Goal: Information Seeking & Learning: Learn about a topic

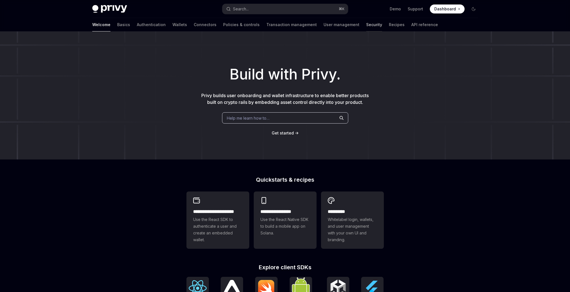
click at [366, 27] on link "Security" at bounding box center [374, 24] width 16 height 13
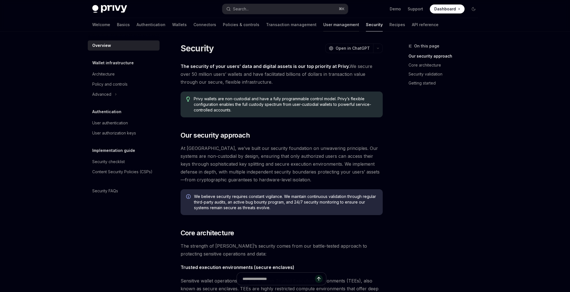
click at [324, 27] on link "User management" at bounding box center [342, 24] width 36 height 13
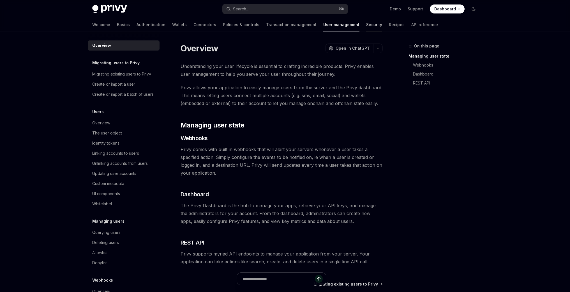
click at [366, 26] on link "Security" at bounding box center [374, 24] width 16 height 13
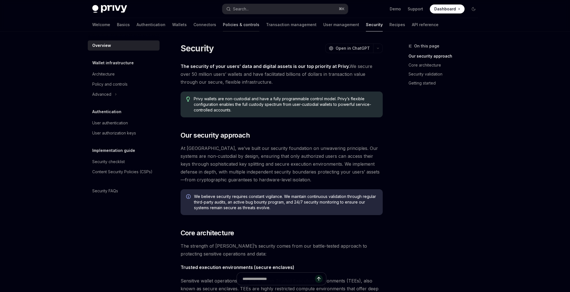
click at [224, 29] on link "Policies & controls" at bounding box center [241, 24] width 36 height 13
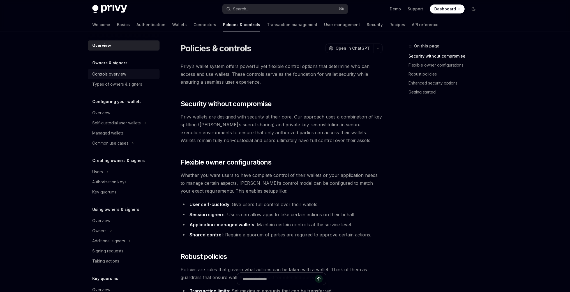
click at [123, 74] on div "Controls overview" at bounding box center [109, 74] width 34 height 7
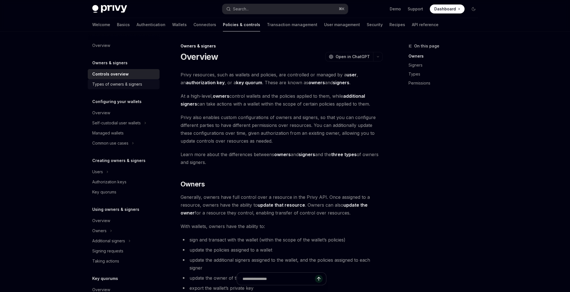
click at [132, 86] on div "Types of owners & signers" at bounding box center [117, 84] width 50 height 7
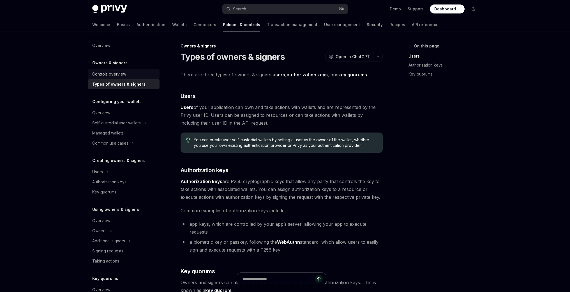
click at [105, 73] on div "Controls overview" at bounding box center [109, 74] width 34 height 7
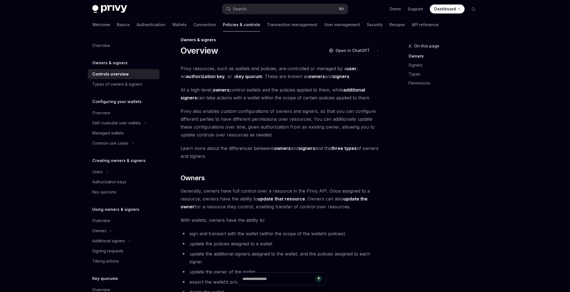
scroll to position [7, 0]
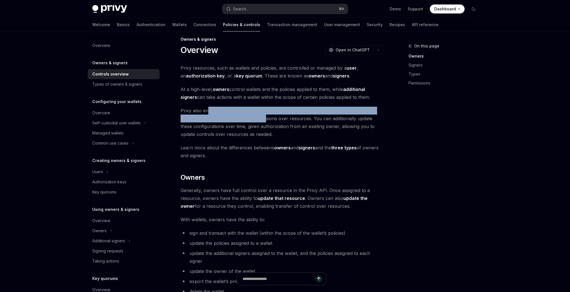
drag, startPoint x: 208, startPoint y: 111, endPoint x: 266, endPoint y: 117, distance: 58.7
click at [266, 117] on span "Privy also enables custom configurations of owners and signers, so that you can…" at bounding box center [282, 122] width 202 height 31
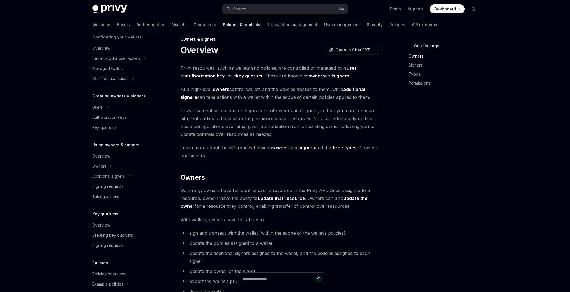
scroll to position [103, 0]
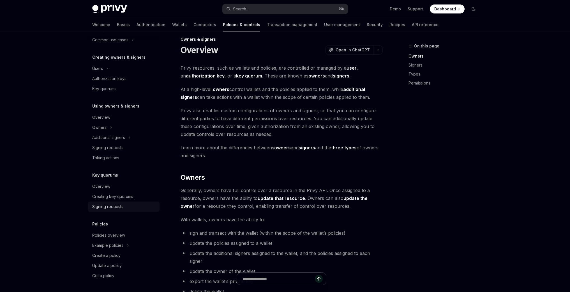
click at [114, 206] on div "Signing requests" at bounding box center [107, 206] width 31 height 7
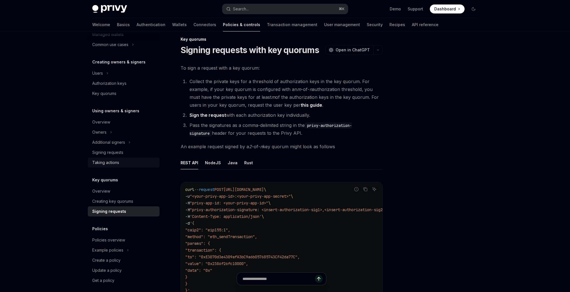
scroll to position [97, 0]
click at [115, 155] on div "Signing requests" at bounding box center [107, 154] width 31 height 7
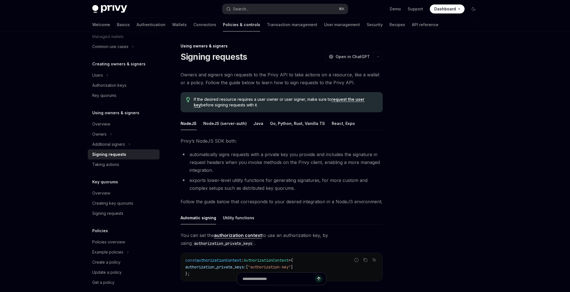
click at [347, 101] on link "request the user key" at bounding box center [279, 102] width 171 height 11
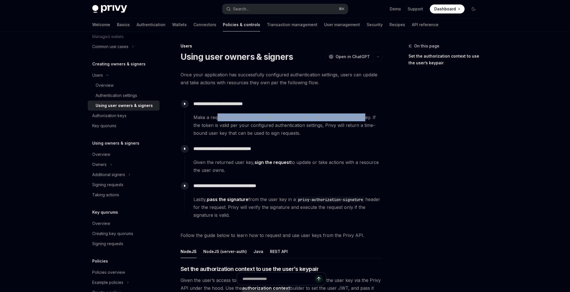
drag, startPoint x: 221, startPoint y: 116, endPoint x: 363, endPoint y: 119, distance: 142.0
click at [363, 119] on span "Make a request to the Privy API with the user’s access token to request a user …" at bounding box center [288, 125] width 189 height 24
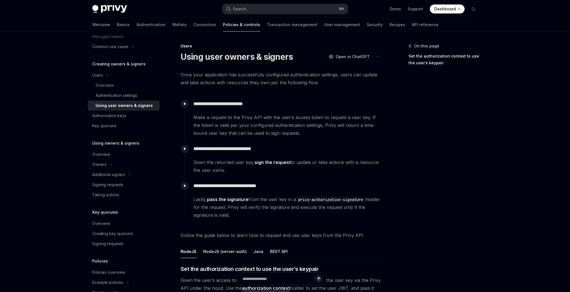
click at [229, 126] on span "Make a request to the Privy API with the user’s access token to request a user …" at bounding box center [288, 125] width 189 height 24
drag, startPoint x: 238, startPoint y: 126, endPoint x: 299, endPoint y: 125, distance: 60.6
click at [299, 125] on span "Make a request to the Privy API with the user’s access token to request a user …" at bounding box center [288, 125] width 189 height 24
drag, startPoint x: 219, startPoint y: 132, endPoint x: 256, endPoint y: 132, distance: 36.5
click at [256, 132] on span "Make a request to the Privy API with the user’s access token to request a user …" at bounding box center [288, 125] width 189 height 24
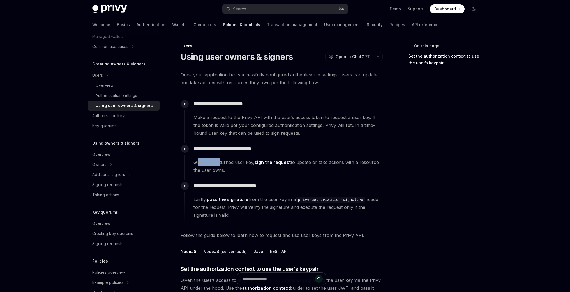
drag, startPoint x: 198, startPoint y: 161, endPoint x: 223, endPoint y: 161, distance: 25.0
click at [221, 160] on span "Given the returned user key, sign the request to update or take actions with a …" at bounding box center [288, 166] width 189 height 16
click at [299, 186] on p "**********" at bounding box center [288, 186] width 189 height 8
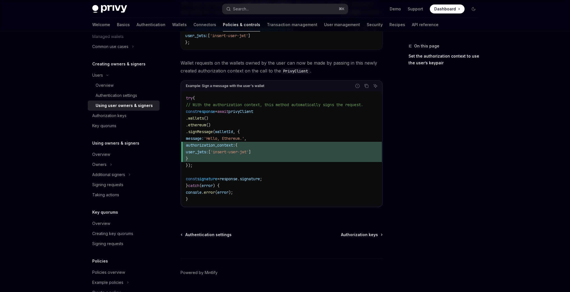
scroll to position [283, 0]
click at [124, 118] on div "Authorization keys" at bounding box center [109, 115] width 34 height 7
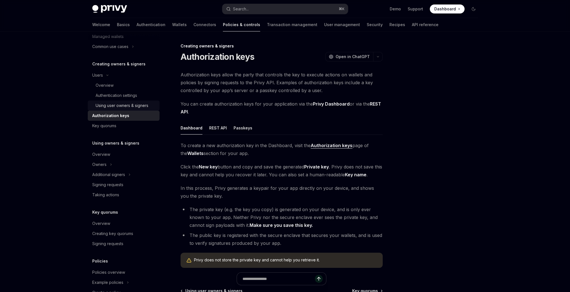
click at [126, 106] on div "Using user owners & signers" at bounding box center [122, 105] width 53 height 7
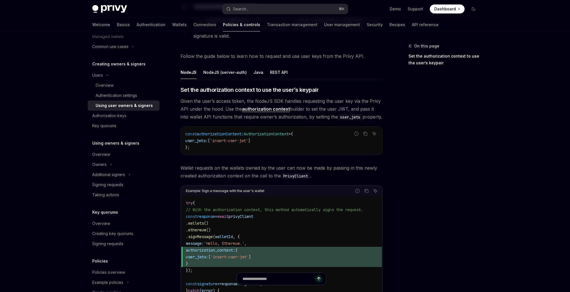
scroll to position [179, 0]
drag, startPoint x: 273, startPoint y: 209, endPoint x: 319, endPoint y: 211, distance: 46.3
click at [319, 211] on span "// With the authorization context, this method automatically signs the request." at bounding box center [274, 209] width 177 height 5
click at [260, 110] on link "authorization context" at bounding box center [266, 109] width 48 height 6
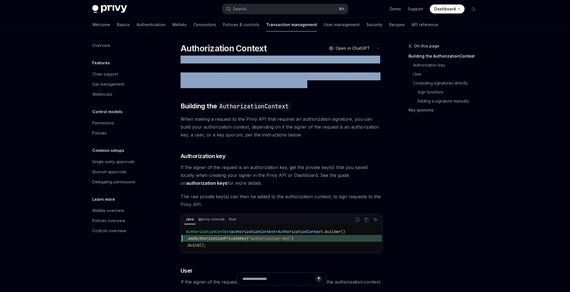
drag, startPoint x: 182, startPoint y: 61, endPoint x: 315, endPoint y: 89, distance: 135.7
click at [315, 88] on span "The authorization context is an SDK abstraction that allows you to easily sign …" at bounding box center [282, 80] width 202 height 16
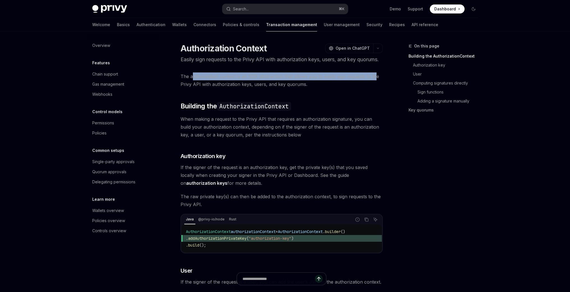
drag, startPoint x: 193, startPoint y: 84, endPoint x: 374, endPoint y: 86, distance: 181.3
click at [374, 86] on span "The authorization context is an SDK abstraction that allows you to easily sign …" at bounding box center [282, 80] width 202 height 16
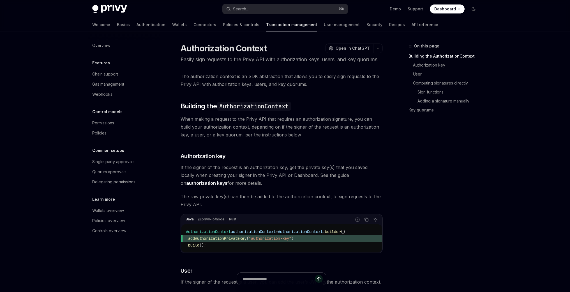
click at [366, 88] on span "The authorization context is an SDK abstraction that allows you to easily sign …" at bounding box center [282, 80] width 202 height 16
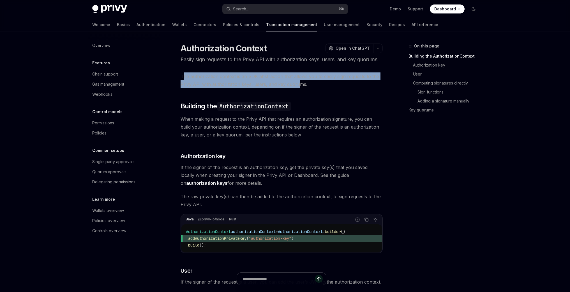
drag, startPoint x: 183, startPoint y: 84, endPoint x: 296, endPoint y: 89, distance: 112.9
click at [296, 88] on span "The authorization context is an SDK abstraction that allows you to easily sign …" at bounding box center [282, 80] width 202 height 16
click at [293, 88] on span "The authorization context is an SDK abstraction that allows you to easily sign …" at bounding box center [282, 80] width 202 height 16
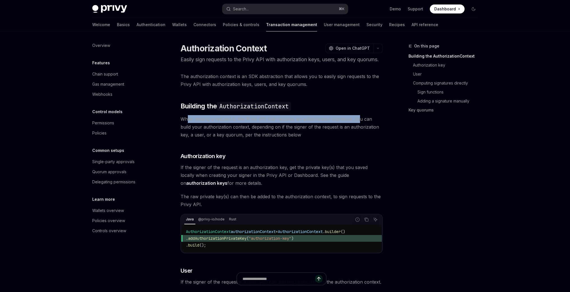
drag, startPoint x: 188, startPoint y: 128, endPoint x: 360, endPoint y: 129, distance: 172.3
click at [358, 128] on span "When making a request to the Privy API that requires an authorization signature…" at bounding box center [282, 127] width 202 height 24
click at [366, 129] on span "When making a request to the Privy API that requires an authorization signature…" at bounding box center [282, 127] width 202 height 24
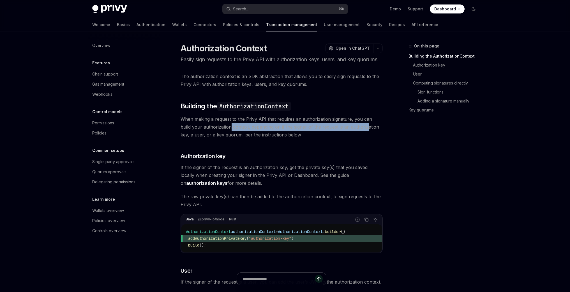
drag, startPoint x: 219, startPoint y: 135, endPoint x: 356, endPoint y: 137, distance: 136.4
click at [356, 137] on span "When making a request to the Privy API that requires an authorization signature…" at bounding box center [282, 127] width 202 height 24
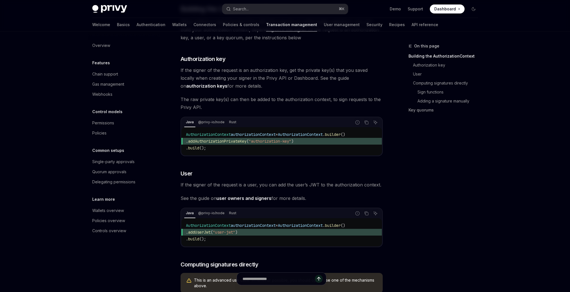
scroll to position [100, 0]
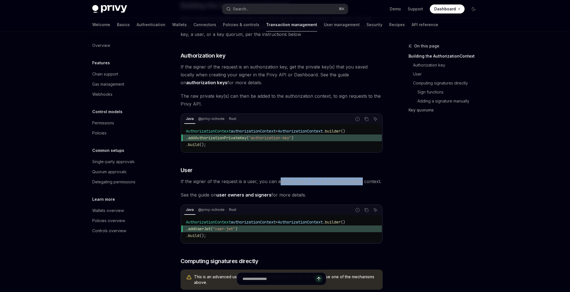
drag, startPoint x: 280, startPoint y: 191, endPoint x: 378, endPoint y: 191, distance: 97.9
click at [374, 185] on span "If the signer of the request is a user, you can add the user’s JWT to the autho…" at bounding box center [282, 181] width 202 height 8
click at [378, 185] on span "If the signer of the request is a user, you can add the user’s JWT to the autho…" at bounding box center [282, 181] width 202 height 8
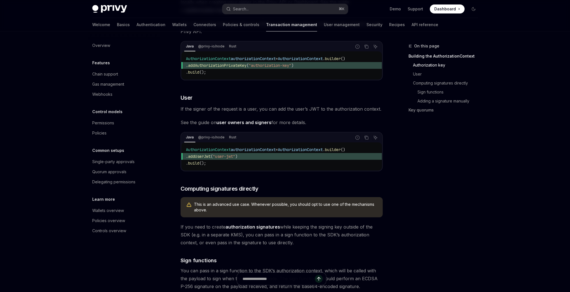
scroll to position [172, 0]
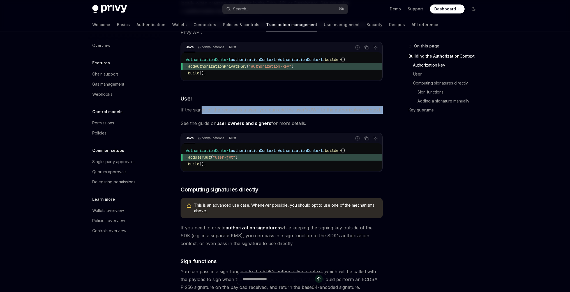
drag, startPoint x: 202, startPoint y: 120, endPoint x: 279, endPoint y: 121, distance: 76.9
click at [251, 126] on link "user owners and signers" at bounding box center [244, 123] width 55 height 6
type textarea "*"
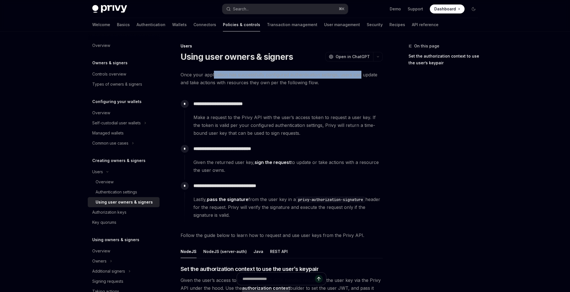
drag, startPoint x: 213, startPoint y: 75, endPoint x: 361, endPoint y: 76, distance: 147.9
click at [361, 76] on span "Once your application has successfully configured authentication settings, user…" at bounding box center [282, 79] width 202 height 16
click at [352, 78] on span "Once your application has successfully configured authentication settings, user…" at bounding box center [282, 79] width 202 height 16
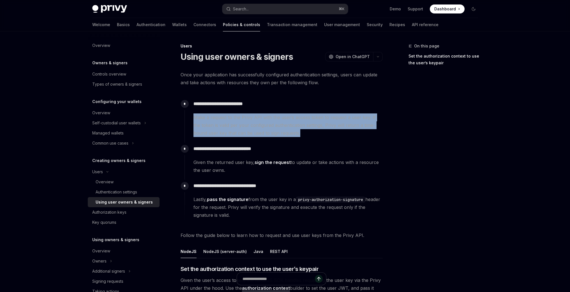
drag, startPoint x: 185, startPoint y: 119, endPoint x: 288, endPoint y: 139, distance: 104.9
click at [287, 139] on div "**********" at bounding box center [284, 120] width 198 height 45
click at [288, 139] on div "**********" at bounding box center [284, 120] width 198 height 45
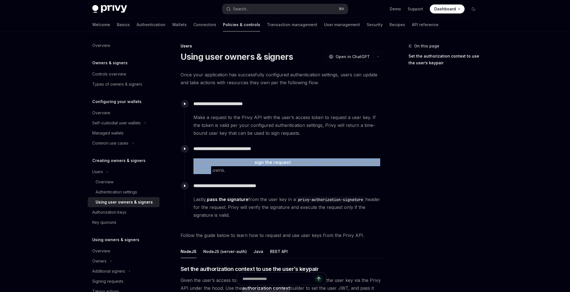
drag, startPoint x: 184, startPoint y: 160, endPoint x: 218, endPoint y: 172, distance: 36.1
click at [214, 170] on div "**********" at bounding box center [282, 285] width 202 height 429
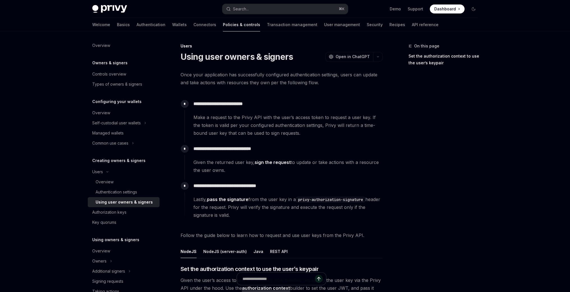
click at [185, 195] on div "**********" at bounding box center [284, 199] width 198 height 39
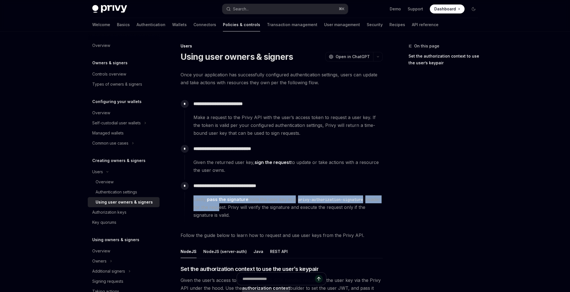
drag, startPoint x: 191, startPoint y: 198, endPoint x: 277, endPoint y: 225, distance: 90.1
click at [239, 209] on div "**********" at bounding box center [284, 199] width 198 height 39
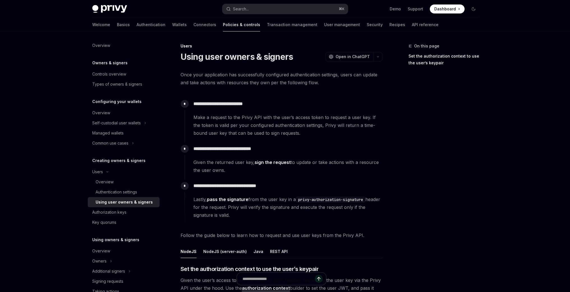
click at [277, 225] on div "**********" at bounding box center [282, 285] width 202 height 429
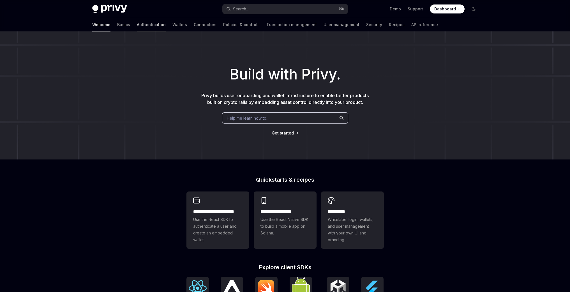
click at [137, 28] on link "Authentication" at bounding box center [151, 24] width 29 height 13
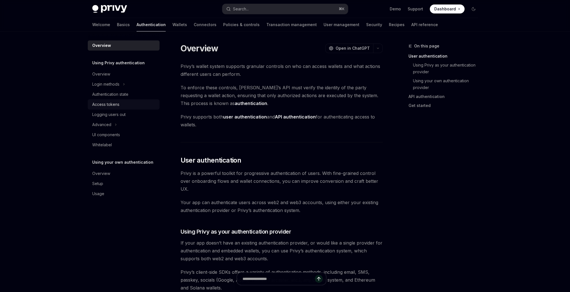
click at [118, 103] on div "Access tokens" at bounding box center [105, 104] width 27 height 7
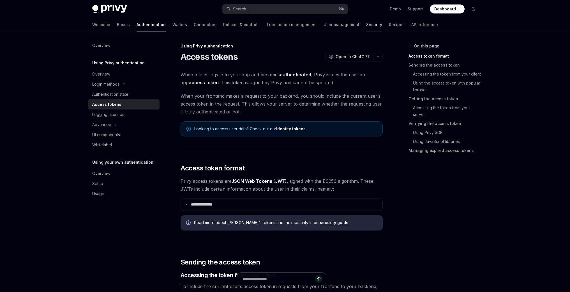
click at [366, 25] on link "Security" at bounding box center [374, 24] width 16 height 13
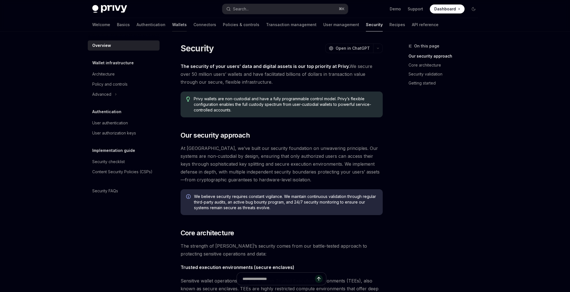
click at [172, 25] on link "Wallets" at bounding box center [179, 24] width 15 height 13
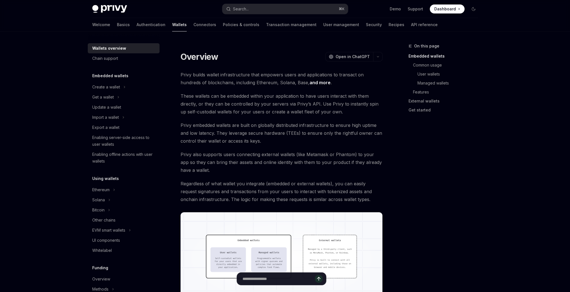
click at [140, 27] on div "Welcome Basics Authentication Wallets Connectors Policies & controls Transactio…" at bounding box center [265, 24] width 346 height 13
click at [137, 26] on link "Authentication" at bounding box center [151, 24] width 29 height 13
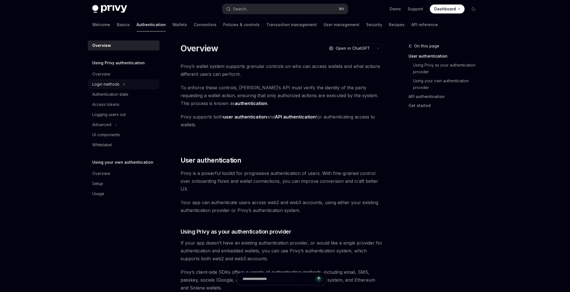
click at [121, 88] on button "Login methods" at bounding box center [124, 84] width 72 height 10
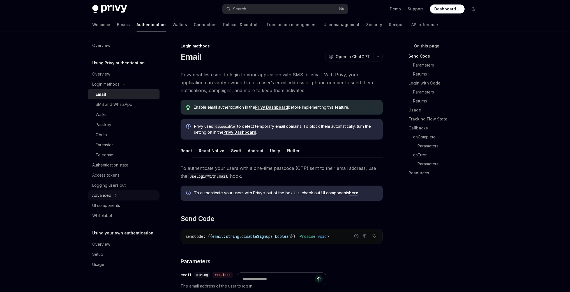
click at [117, 197] on button "Advanced" at bounding box center [124, 195] width 72 height 10
click at [100, 204] on div "MFA" at bounding box center [100, 205] width 8 height 7
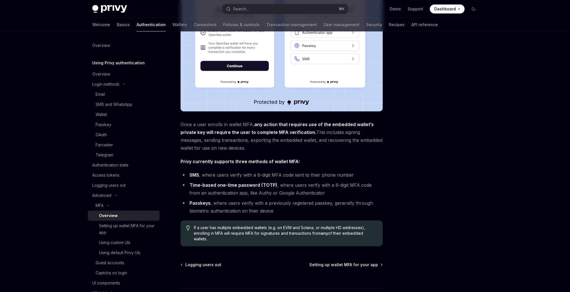
scroll to position [137, 0]
click at [125, 225] on div "Setting up wallet MFA for your app" at bounding box center [127, 228] width 57 height 13
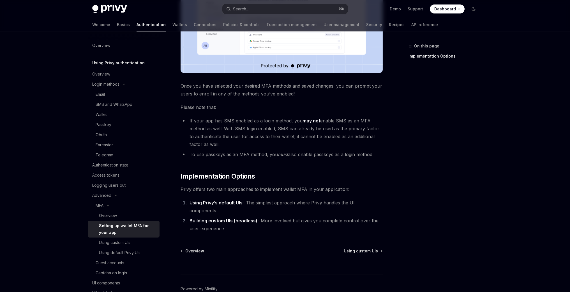
scroll to position [189, 0]
click at [293, 153] on li "To use passkeys as an MFA method, you must also enable passkeys as a login meth…" at bounding box center [282, 154] width 202 height 8
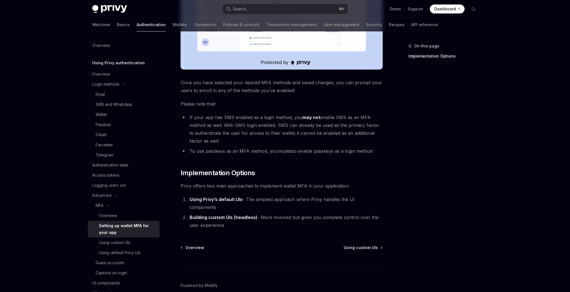
scroll to position [192, 0]
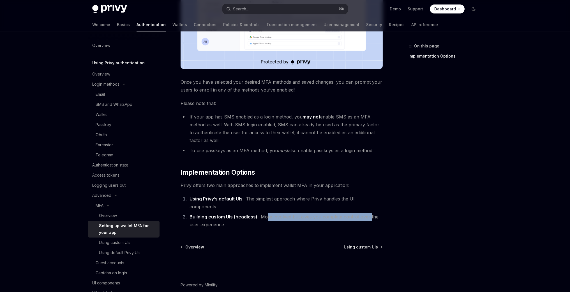
drag, startPoint x: 265, startPoint y: 208, endPoint x: 368, endPoint y: 210, distance: 102.7
click at [368, 213] on li "Building custom UIs (headless) - More involved but gives you complete control o…" at bounding box center [285, 221] width 195 height 16
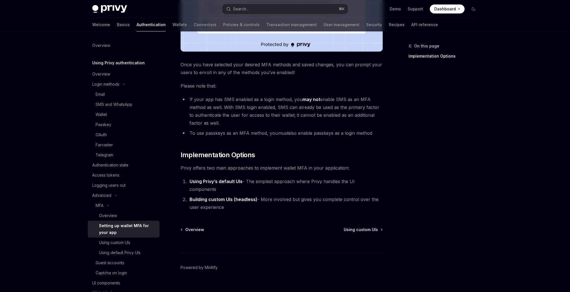
scroll to position [212, 0]
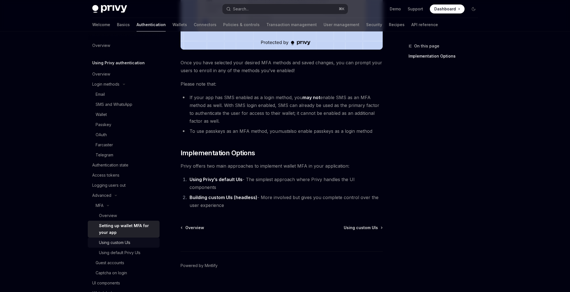
click at [125, 240] on div "Using custom UIs" at bounding box center [114, 242] width 31 height 7
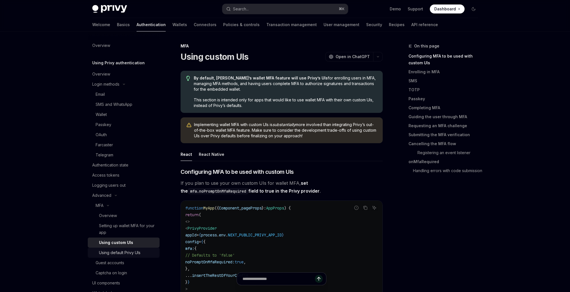
click at [122, 249] on div "Using default Privy UIs" at bounding box center [120, 252] width 42 height 7
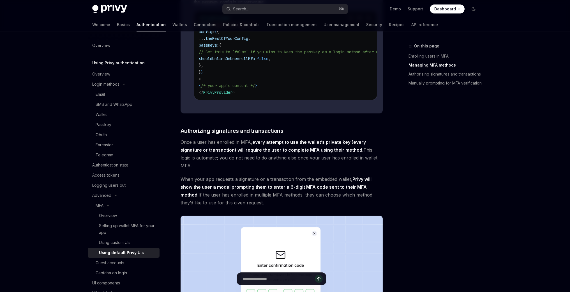
scroll to position [548, 0]
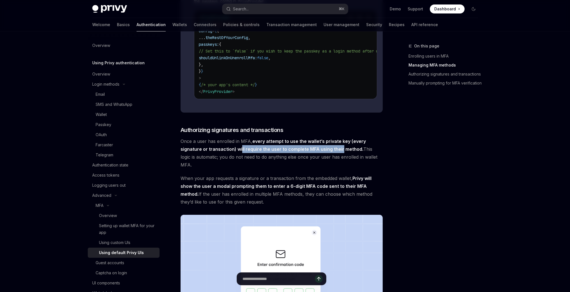
drag, startPoint x: 240, startPoint y: 161, endPoint x: 340, endPoint y: 162, distance: 100.2
click at [340, 152] on strong "every attempt to use the wallet’s private key (every signature or transaction) …" at bounding box center [273, 144] width 185 height 13
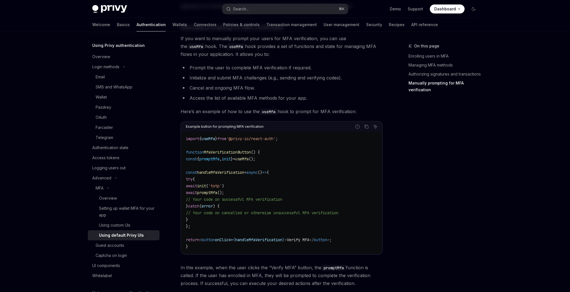
scroll to position [884, 0]
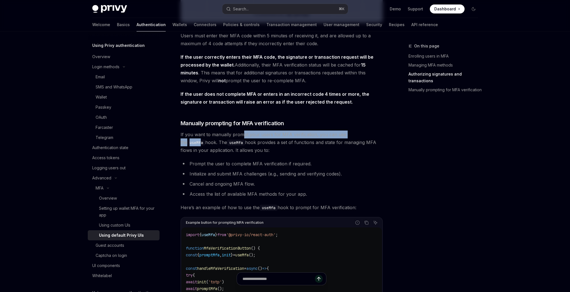
drag, startPoint x: 245, startPoint y: 140, endPoint x: 364, endPoint y: 138, distance: 119.8
click at [364, 138] on span "If you want to manually prompt your users for MFA verification, you can use the…" at bounding box center [282, 142] width 202 height 24
click at [326, 147] on span "If you want to manually prompt your users for MFA verification, you can use the…" at bounding box center [282, 142] width 202 height 24
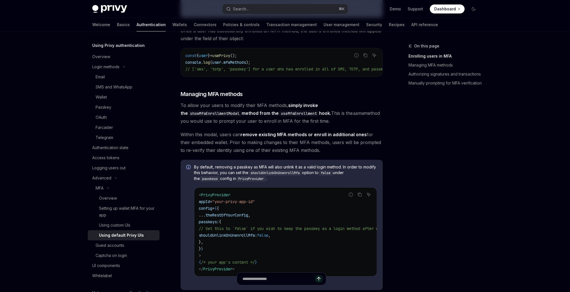
scroll to position [299, 0]
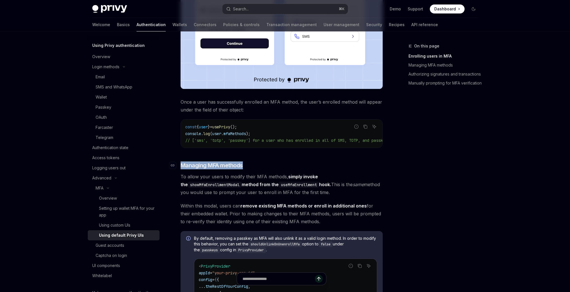
drag, startPoint x: 202, startPoint y: 171, endPoint x: 268, endPoint y: 177, distance: 65.9
click at [268, 169] on h3 "​ Managing MFA methods" at bounding box center [282, 165] width 202 height 8
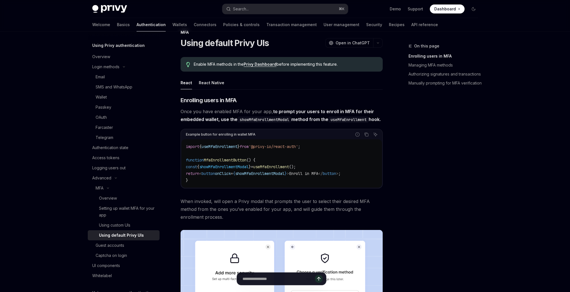
scroll to position [0, 0]
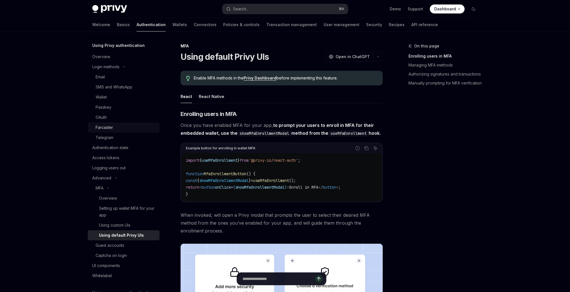
click at [101, 126] on div "Farcaster" at bounding box center [104, 127] width 17 height 7
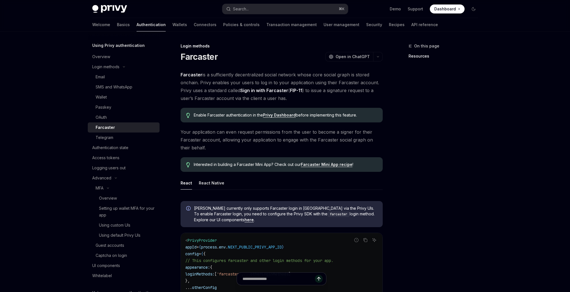
click at [196, 54] on h1 "Farcaster" at bounding box center [199, 57] width 37 height 10
copy h1 "Farcaster"
click at [120, 155] on div "Access tokens" at bounding box center [124, 157] width 64 height 7
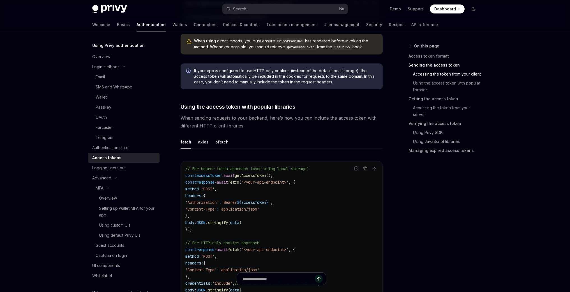
scroll to position [602, 0]
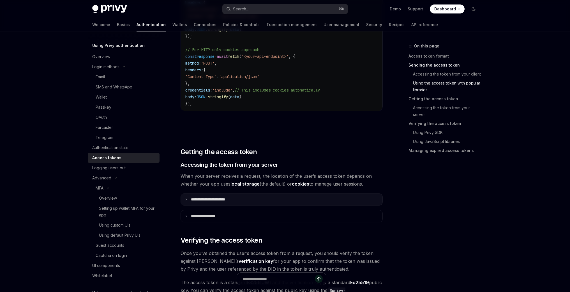
click at [251, 200] on summary "**********" at bounding box center [282, 200] width 202 height 12
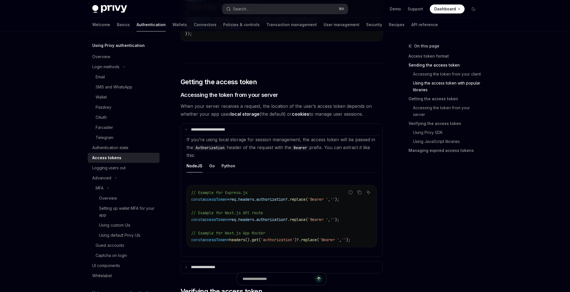
scroll to position [672, 0]
click at [305, 114] on strong "cookies" at bounding box center [300, 114] width 17 height 6
click at [304, 114] on strong "cookies" at bounding box center [300, 114] width 17 height 6
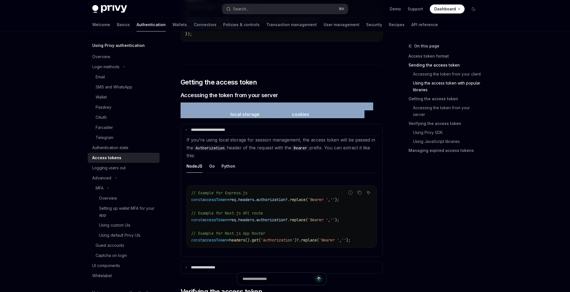
click at [304, 114] on strong "cookies" at bounding box center [300, 114] width 17 height 6
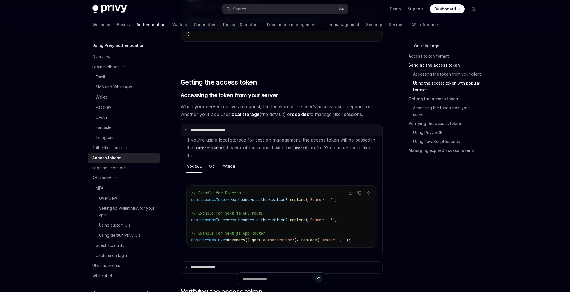
click at [220, 130] on p "**********" at bounding box center [213, 129] width 45 height 5
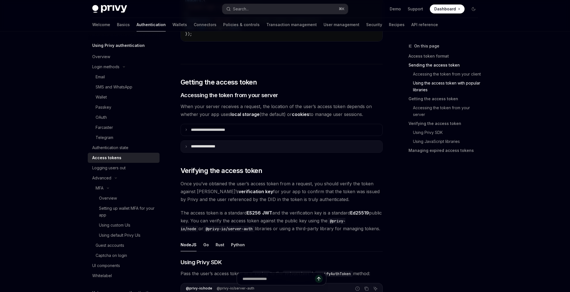
click at [218, 147] on p "**********" at bounding box center [208, 146] width 35 height 5
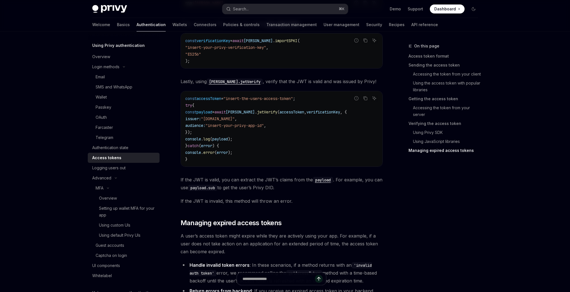
scroll to position [1547, 0]
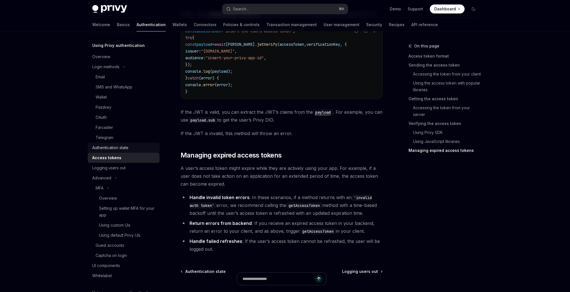
click at [126, 150] on div "Authentication state" at bounding box center [110, 147] width 36 height 7
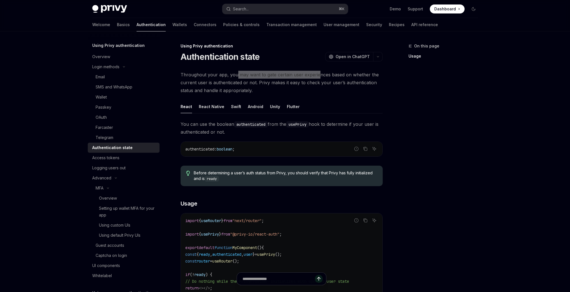
drag, startPoint x: 235, startPoint y: 76, endPoint x: 321, endPoint y: 76, distance: 85.6
click at [321, 76] on span "Throughout your app, you may want to gate certain user experiences based on whe…" at bounding box center [282, 83] width 202 height 24
click at [113, 178] on icon "Toggle Advanced section" at bounding box center [116, 178] width 7 height 2
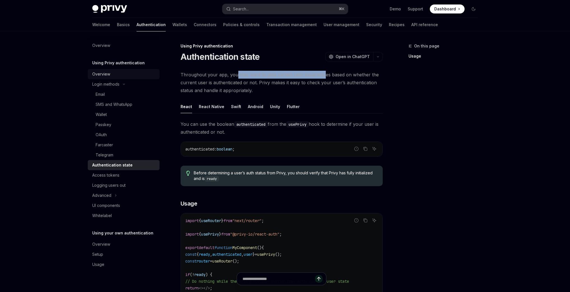
click at [118, 75] on div "Overview" at bounding box center [124, 74] width 64 height 7
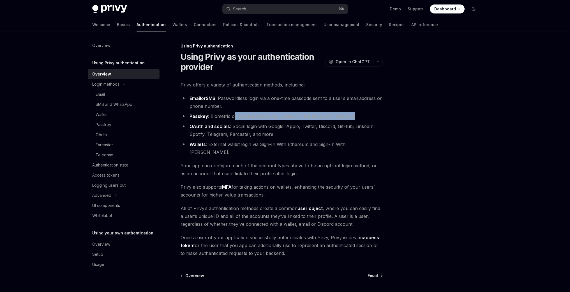
drag, startPoint x: 234, startPoint y: 116, endPoint x: 355, endPoint y: 116, distance: 120.7
click at [355, 116] on li "Passkey : Biometric or passkey-based login based on the WebAuthn standard." at bounding box center [282, 116] width 202 height 8
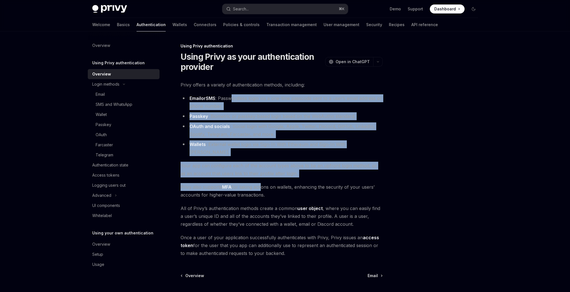
drag, startPoint x: 235, startPoint y: 96, endPoint x: 261, endPoint y: 181, distance: 88.8
click at [261, 179] on div "Privy offers a variety of authentication methods, including: Email or SMS : Pas…" at bounding box center [282, 169] width 202 height 176
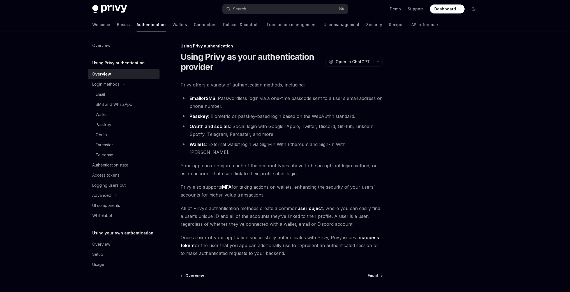
click at [261, 183] on span "Privy also supports MFA for taking actions on wallets, enhancing the security o…" at bounding box center [282, 191] width 202 height 16
click at [262, 192] on div "Privy offers a variety of authentication methods, including: Email or SMS : Pas…" at bounding box center [282, 169] width 202 height 176
drag, startPoint x: 187, startPoint y: 201, endPoint x: 348, endPoint y: 198, distance: 161.4
click at [344, 204] on span "All of Privy’s authentication methods create a common user object , where you c…" at bounding box center [282, 216] width 202 height 24
click at [348, 204] on span "All of Privy’s authentication methods create a common user object , where you c…" at bounding box center [282, 216] width 202 height 24
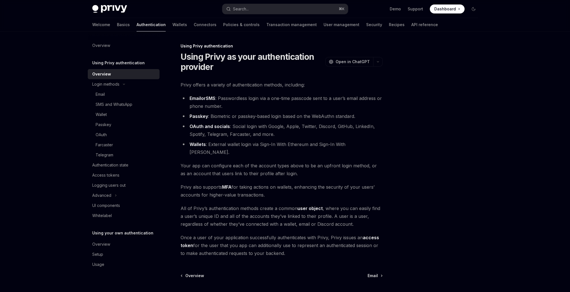
click at [302, 214] on span "All of Privy’s authentication methods create a common user object , where you c…" at bounding box center [282, 216] width 202 height 24
click at [118, 83] on div "Login methods" at bounding box center [105, 84] width 27 height 7
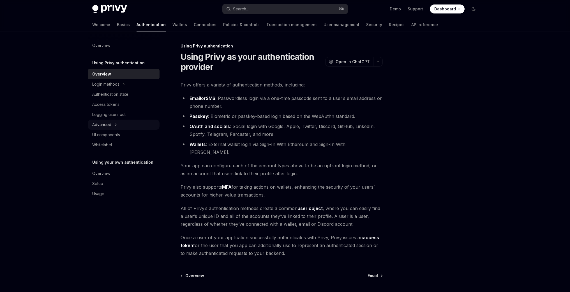
click at [115, 125] on icon "Toggle Advanced section" at bounding box center [116, 124] width 2 height 7
click at [112, 203] on div "Overview" at bounding box center [124, 203] width 64 height 7
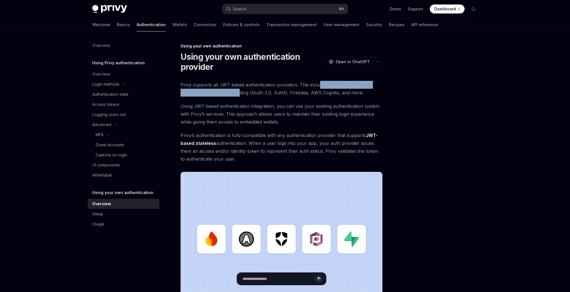
drag, startPoint x: 242, startPoint y: 89, endPoint x: 324, endPoint y: 87, distance: 82.2
click at [323, 87] on span "Privy supports all JWT-based authentication providers. This includes any OIDC c…" at bounding box center [282, 89] width 202 height 16
click at [326, 87] on span "Privy supports all JWT-based authentication providers. This includes any OIDC c…" at bounding box center [282, 89] width 202 height 16
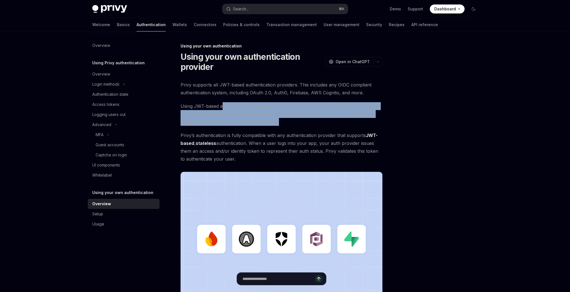
drag, startPoint x: 222, startPoint y: 104, endPoint x: 278, endPoint y: 123, distance: 59.5
click at [280, 122] on span "Using JWT-based authentication integration, you can use your existing authentic…" at bounding box center [282, 114] width 202 height 24
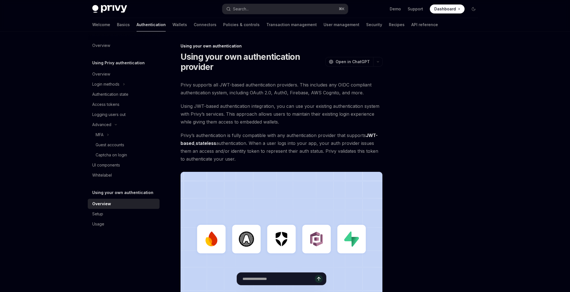
click at [271, 127] on div "Privy supports all JWT-based authentication providers. This includes any OIDC c…" at bounding box center [282, 198] width 202 height 235
drag, startPoint x: 223, startPoint y: 137, endPoint x: 332, endPoint y: 136, distance: 108.6
click at [330, 136] on span "Privy’s authentication is fully compatible with any authentication provider tha…" at bounding box center [282, 146] width 202 height 31
drag, startPoint x: 332, startPoint y: 136, endPoint x: 310, endPoint y: 145, distance: 23.7
click at [332, 136] on span "Privy’s authentication is fully compatible with any authentication provider tha…" at bounding box center [282, 146] width 202 height 31
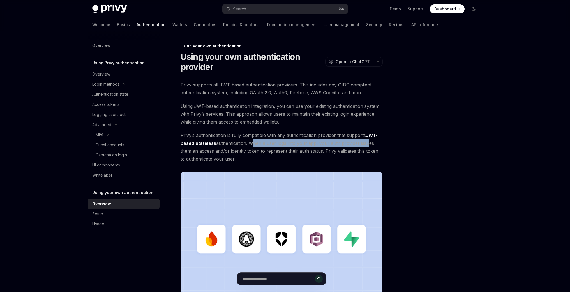
drag, startPoint x: 262, startPoint y: 146, endPoint x: 366, endPoint y: 143, distance: 104.7
click at [366, 143] on span "Privy’s authentication is fully compatible with any authentication provider tha…" at bounding box center [282, 146] width 202 height 31
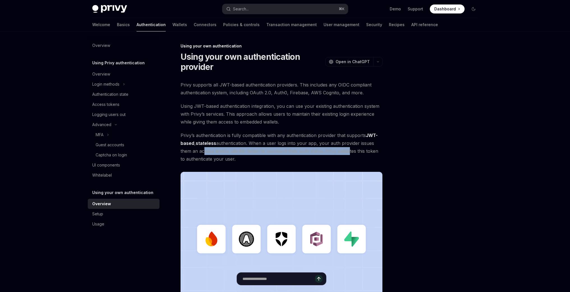
drag, startPoint x: 200, startPoint y: 150, endPoint x: 349, endPoint y: 152, distance: 148.2
click at [348, 152] on span "Privy’s authentication is fully compatible with any authentication provider tha…" at bounding box center [282, 146] width 202 height 31
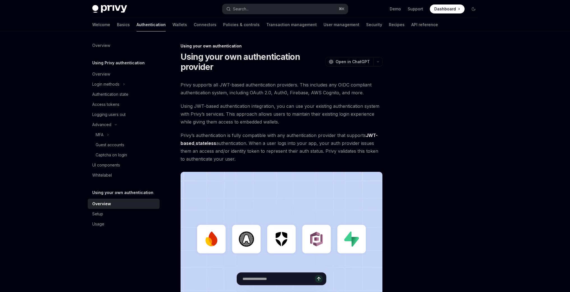
click at [351, 152] on span "Privy’s authentication is fully compatible with any authentication provider tha…" at bounding box center [282, 146] width 202 height 31
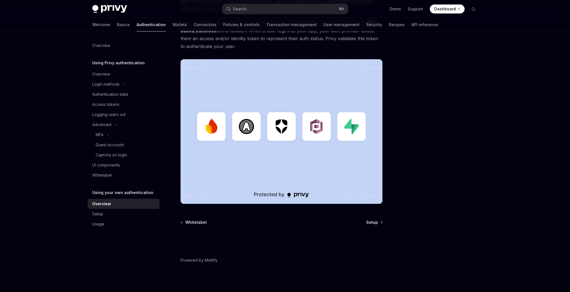
scroll to position [115, 0]
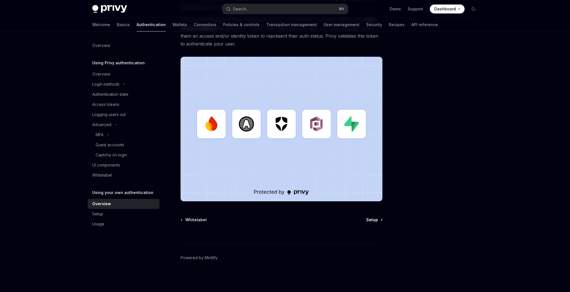
click at [378, 221] on link "Setup" at bounding box center [374, 220] width 16 height 6
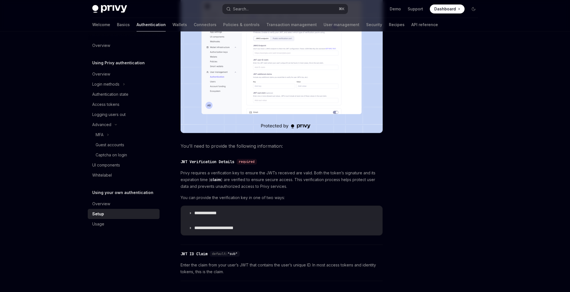
scroll to position [240, 0]
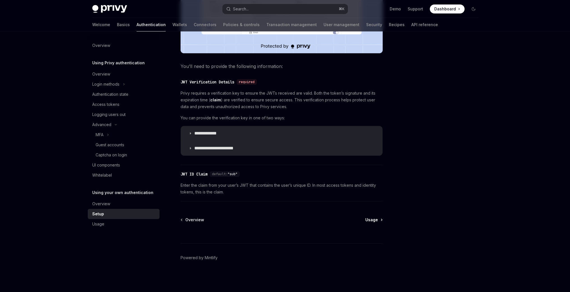
click at [375, 220] on span "Usage" at bounding box center [372, 220] width 13 height 6
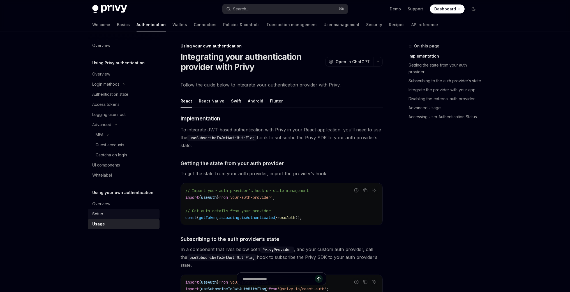
click at [117, 210] on link "Setup" at bounding box center [124, 214] width 72 height 10
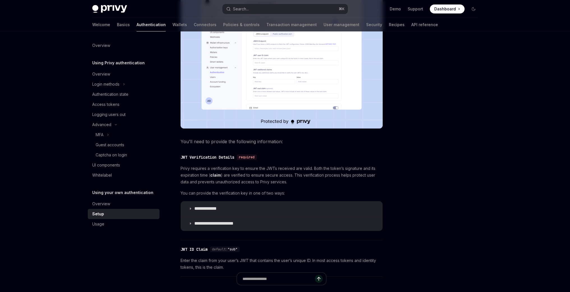
scroll to position [240, 0]
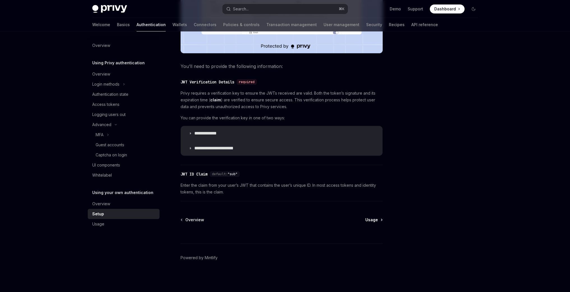
click at [373, 222] on span "Usage" at bounding box center [372, 220] width 13 height 6
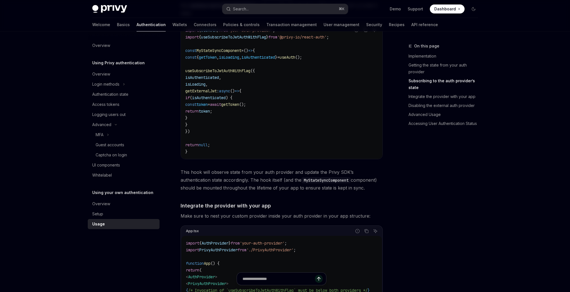
scroll to position [254, 0]
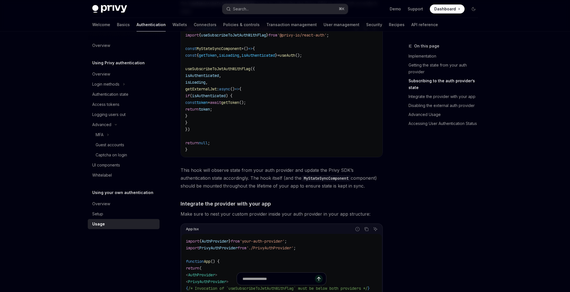
drag, startPoint x: 181, startPoint y: 170, endPoint x: 350, endPoint y: 189, distance: 169.9
click at [350, 189] on span "This hook will observe state from your auth provider and update the Privy SDK’s…" at bounding box center [282, 178] width 202 height 24
drag, startPoint x: 183, startPoint y: 167, endPoint x: 191, endPoint y: 170, distance: 8.7
click at [191, 170] on span "This hook will observe state from your auth provider and update the Privy SDK’s…" at bounding box center [282, 178] width 202 height 24
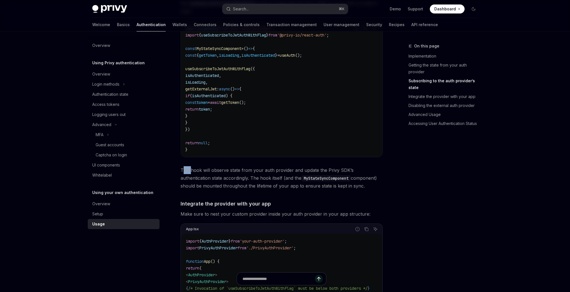
click at [191, 170] on span "This hook will observe state from your auth provider and update the Privy SDK’s…" at bounding box center [282, 178] width 202 height 24
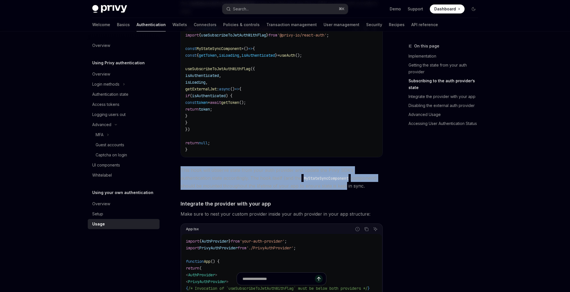
drag, startPoint x: 180, startPoint y: 168, endPoint x: 342, endPoint y: 188, distance: 163.4
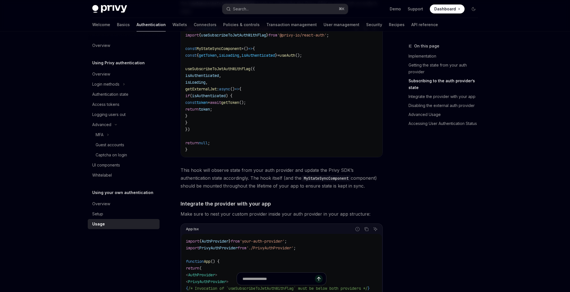
drag, startPoint x: 342, startPoint y: 188, endPoint x: 346, endPoint y: 190, distance: 4.6
click at [342, 188] on span "This hook will observe state from your auth provider and update the Privy SDK’s…" at bounding box center [282, 178] width 202 height 24
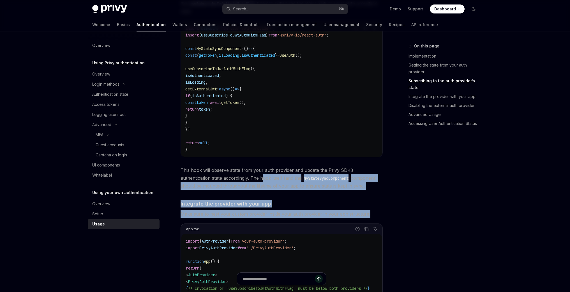
drag, startPoint x: 367, startPoint y: 211, endPoint x: 227, endPoint y: 174, distance: 144.7
click at [227, 174] on span "This hook will observe state from your auth provider and update the Privy SDK’s…" at bounding box center [282, 178] width 202 height 24
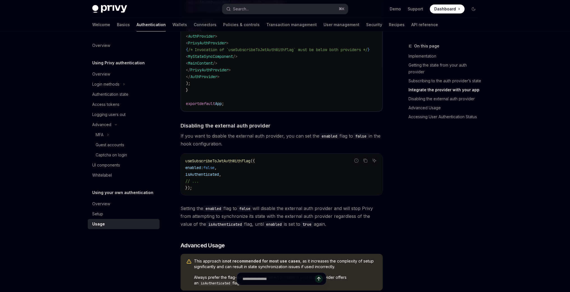
scroll to position [491, 0]
drag, startPoint x: 233, startPoint y: 146, endPoint x: 178, endPoint y: 128, distance: 57.8
click at [181, 128] on div "​ Implementation To integrate JWT-based authentication with Privy in your React…" at bounding box center [282, 238] width 202 height 1230
click at [455, 189] on div "On this page Implementation Getting the state from your auth provider Subscribi…" at bounding box center [440, 167] width 85 height 249
drag, startPoint x: 329, startPoint y: 230, endPoint x: 191, endPoint y: 210, distance: 140.0
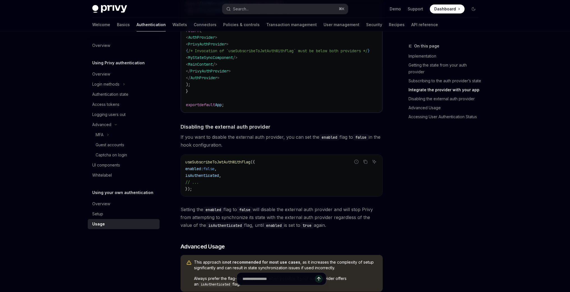
click at [191, 210] on span "Setting the enabled flag to false will disable the external auth provider and w…" at bounding box center [282, 217] width 202 height 24
click at [364, 216] on span "Setting the enabled flag to false will disable the external auth provider and w…" at bounding box center [282, 217] width 202 height 24
drag, startPoint x: 338, startPoint y: 227, endPoint x: 182, endPoint y: 207, distance: 157.5
click at [182, 207] on div "​ Implementation To integrate JWT-based authentication with Privy in your React…" at bounding box center [282, 238] width 202 height 1230
drag, startPoint x: 244, startPoint y: 147, endPoint x: 178, endPoint y: 130, distance: 68.8
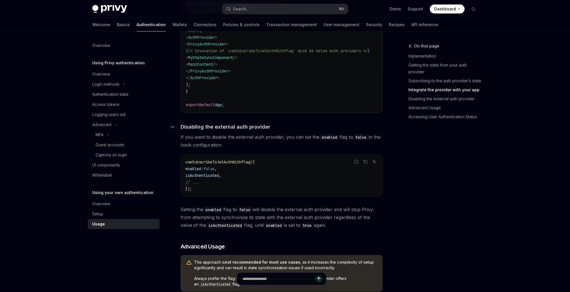
click at [181, 130] on div "​ Implementation To integrate JWT-based authentication with Privy in your React…" at bounding box center [282, 238] width 202 height 1230
click at [340, 219] on span "Setting the enabled flag to false will disable the external auth provider and w…" at bounding box center [282, 217] width 202 height 24
drag, startPoint x: 338, startPoint y: 226, endPoint x: 205, endPoint y: 125, distance: 167.0
click at [205, 125] on div "​ Implementation To integrate JWT-based authentication with Privy in your React…" at bounding box center [282, 238] width 202 height 1230
click at [292, 214] on span "Setting the enabled flag to false will disable the external auth provider and w…" at bounding box center [282, 217] width 202 height 24
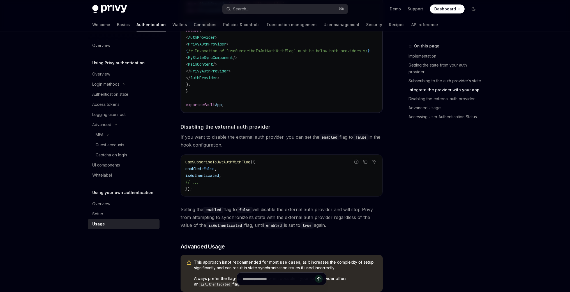
click at [330, 226] on span "Setting the enabled flag to false will disable the external auth provider and w…" at bounding box center [282, 217] width 202 height 24
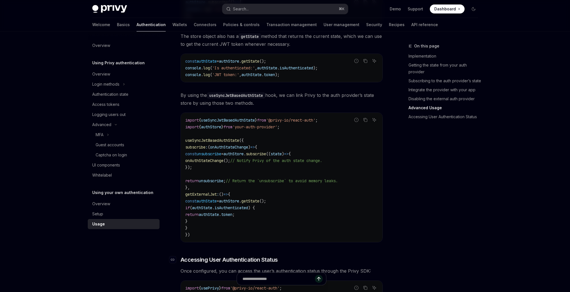
scroll to position [769, 0]
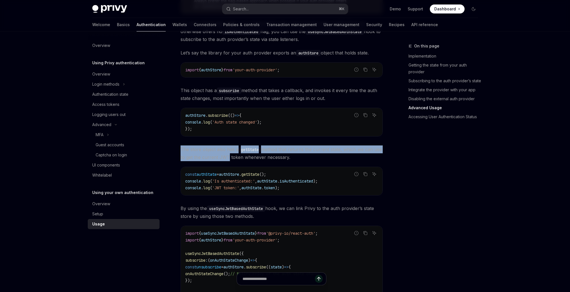
drag, startPoint x: 179, startPoint y: 152, endPoint x: 224, endPoint y: 156, distance: 45.3
click at [224, 156] on span "The store object also has a getState method that returns the current state, whi…" at bounding box center [282, 153] width 202 height 16
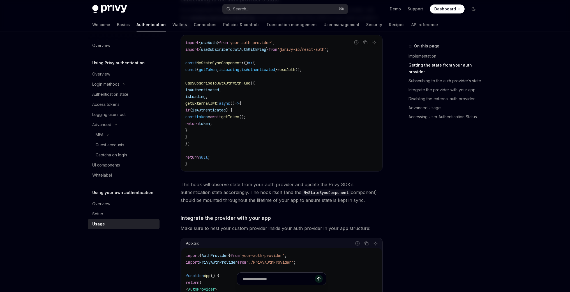
scroll to position [143, 0]
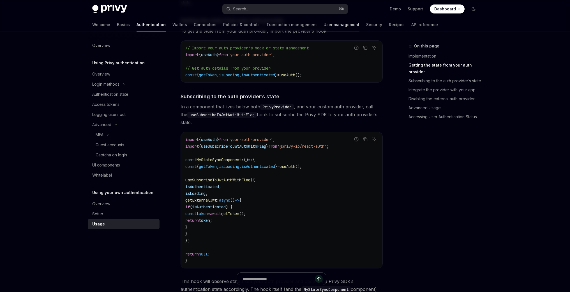
click at [324, 27] on link "User management" at bounding box center [342, 24] width 36 height 13
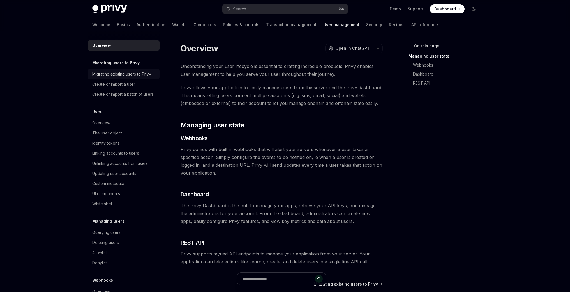
click at [132, 76] on div "Migrating existing users to Privy" at bounding box center [121, 74] width 59 height 7
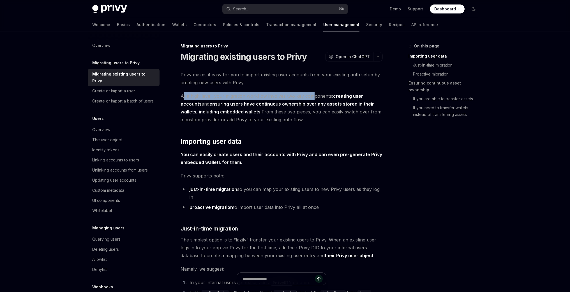
drag, startPoint x: 184, startPoint y: 93, endPoint x: 310, endPoint y: 97, distance: 126.3
click at [310, 97] on span "At a high-level, your migration workflow involves two key components: creating …" at bounding box center [282, 107] width 202 height 31
click at [303, 118] on span "At a high-level, your migration workflow involves two key components: creating …" at bounding box center [282, 107] width 202 height 31
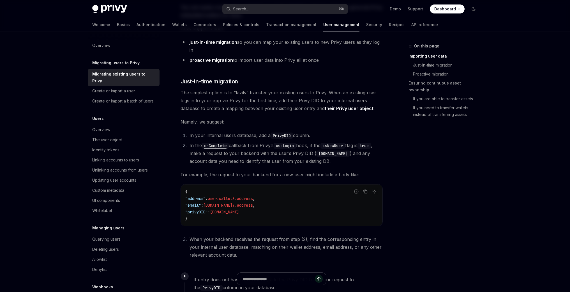
scroll to position [142, 0]
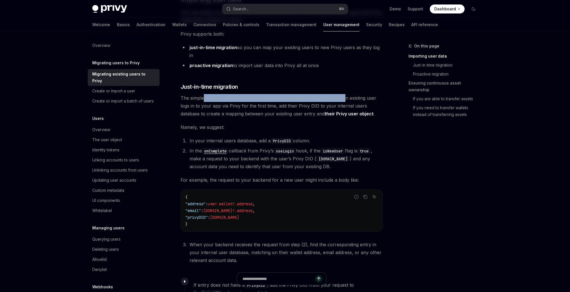
drag, startPoint x: 204, startPoint y: 89, endPoint x: 345, endPoint y: 90, distance: 140.6
click at [345, 94] on span "The simplest option is to “lazily” transfer your existing users to Privy. When …" at bounding box center [282, 106] width 202 height 24
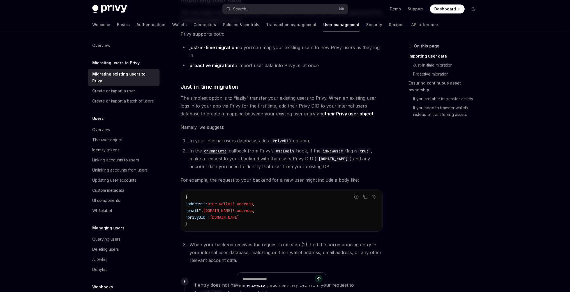
click at [267, 97] on span "The simplest option is to “lazily” transfer your existing users to Privy. When …" at bounding box center [282, 106] width 202 height 24
drag, startPoint x: 226, startPoint y: 98, endPoint x: 339, endPoint y: 99, distance: 112.5
click at [339, 99] on span "The simplest option is to “lazily” transfer your existing users to Privy. When …" at bounding box center [282, 106] width 202 height 24
drag, startPoint x: 216, startPoint y: 105, endPoint x: 303, endPoint y: 106, distance: 87.8
click at [303, 106] on span "The simplest option is to “lazily” transfer your existing users to Privy. When …" at bounding box center [282, 106] width 202 height 24
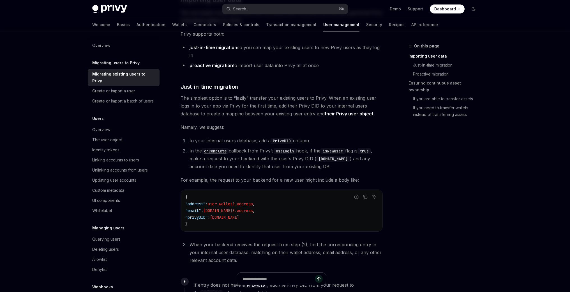
drag, startPoint x: 209, startPoint y: 131, endPoint x: 253, endPoint y: 134, distance: 43.3
click at [253, 137] on li "In your internal users database, add a PrivyDID column." at bounding box center [285, 141] width 195 height 8
click at [261, 138] on ol "In your internal users database, add a PrivyDID column. In the onComplete callb…" at bounding box center [282, 154] width 202 height 34
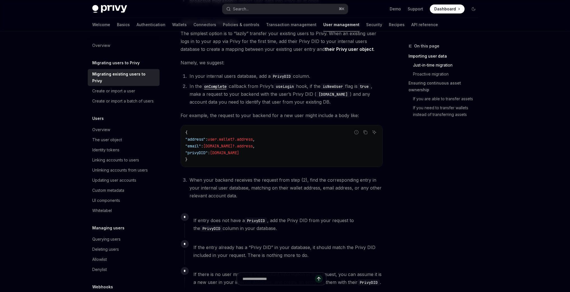
scroll to position [206, 0]
drag, startPoint x: 237, startPoint y: 107, endPoint x: 267, endPoint y: 109, distance: 30.0
click at [267, 111] on span "For example, the request to your backend for a new user might include a body li…" at bounding box center [282, 115] width 202 height 8
drag, startPoint x: 217, startPoint y: 130, endPoint x: 257, endPoint y: 129, distance: 39.6
click at [253, 137] on span "user.wallet?.address" at bounding box center [230, 139] width 45 height 5
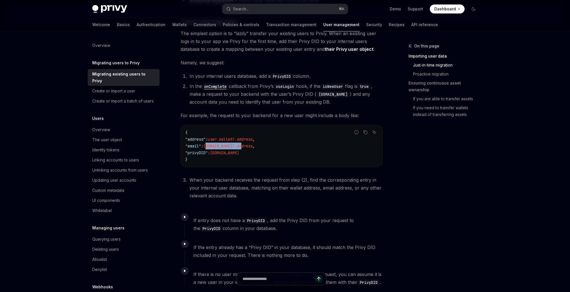
drag, startPoint x: 213, startPoint y: 139, endPoint x: 254, endPoint y: 136, distance: 40.9
click at [253, 143] on span "user.email?.address" at bounding box center [227, 145] width 49 height 5
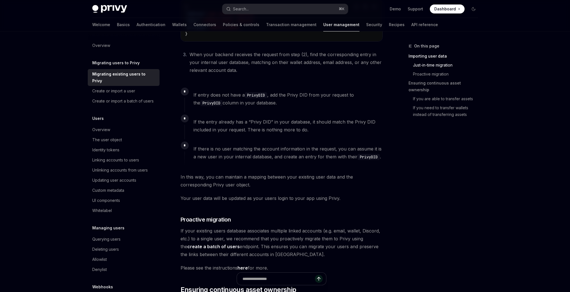
scroll to position [332, 0]
drag, startPoint x: 196, startPoint y: 189, endPoint x: 304, endPoint y: 190, distance: 108.0
click at [294, 194] on span "Your user data will be updated as your users login to your app using Privy." at bounding box center [282, 198] width 202 height 8
click at [311, 194] on span "Your user data will be updated as your users login to your app using Privy." at bounding box center [282, 198] width 202 height 8
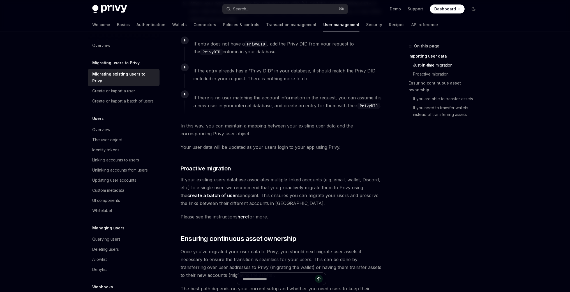
scroll to position [385, 0]
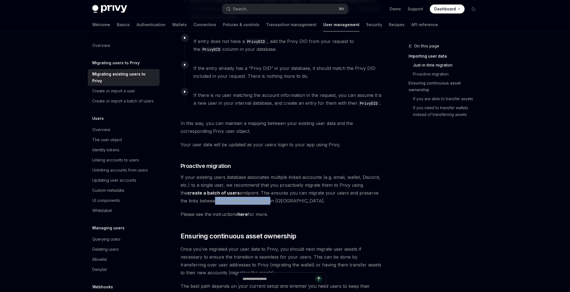
drag, startPoint x: 204, startPoint y: 193, endPoint x: 267, endPoint y: 195, distance: 62.6
click at [267, 195] on span "If your existing users database associates multiple linked accounts (e.g. email…" at bounding box center [282, 188] width 202 height 31
click at [271, 195] on span "If your existing users database associates multiple linked accounts (e.g. email…" at bounding box center [282, 188] width 202 height 31
click at [245, 211] on link "here" at bounding box center [243, 214] width 10 height 6
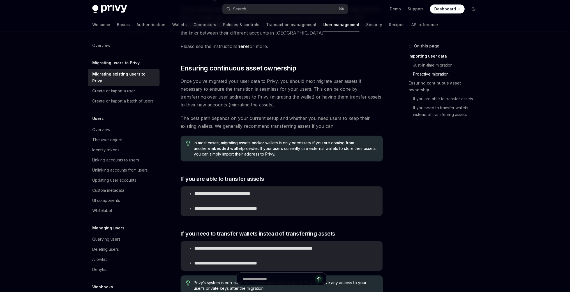
scroll to position [562, 0]
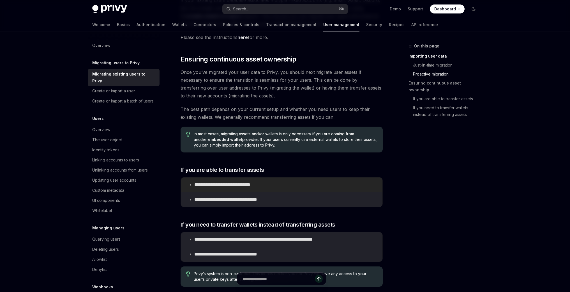
click at [187, 182] on summary "**********" at bounding box center [282, 184] width 202 height 15
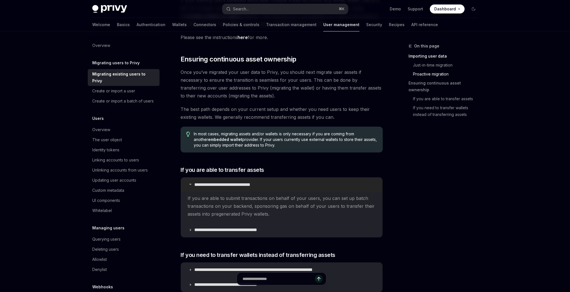
click at [187, 182] on summary "**********" at bounding box center [282, 184] width 202 height 15
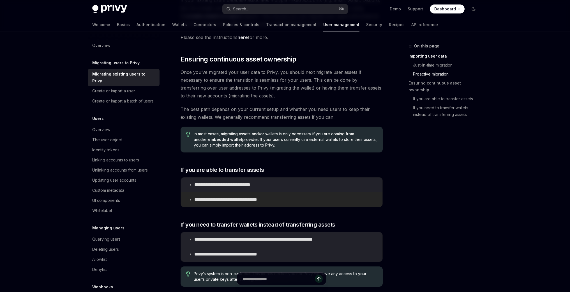
click at [186, 192] on summary "**********" at bounding box center [282, 199] width 202 height 15
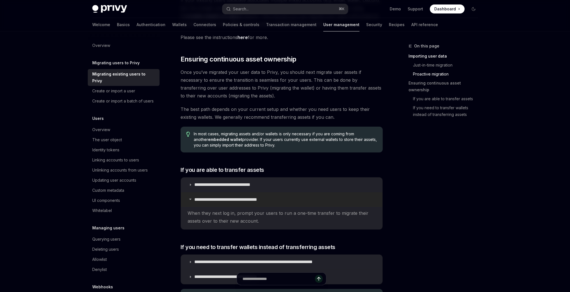
click at [186, 192] on summary "**********" at bounding box center [282, 199] width 202 height 15
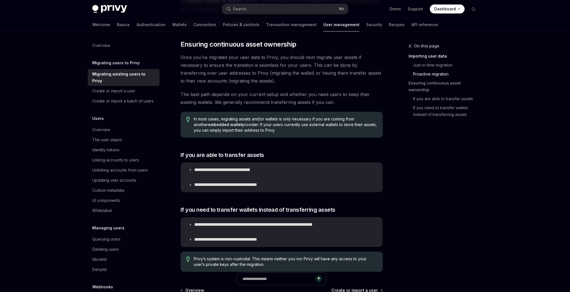
scroll to position [587, 0]
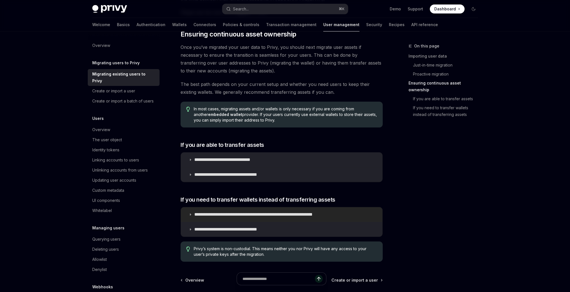
click at [187, 207] on summary "**********" at bounding box center [282, 214] width 202 height 15
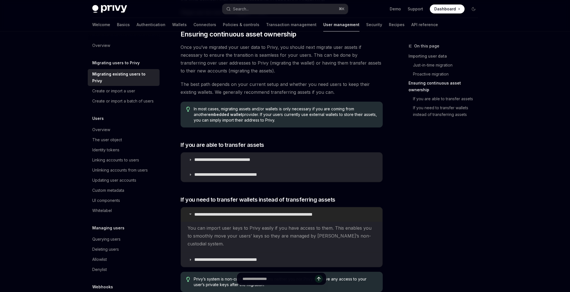
click at [187, 207] on summary "**********" at bounding box center [282, 214] width 202 height 15
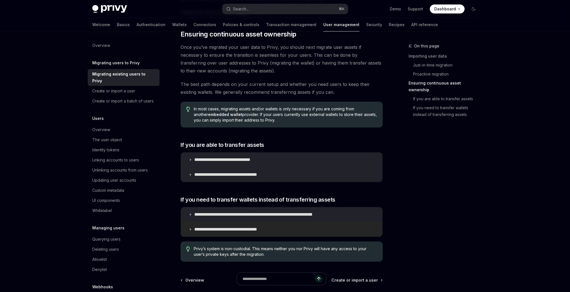
click at [190, 223] on summary "**********" at bounding box center [282, 229] width 202 height 15
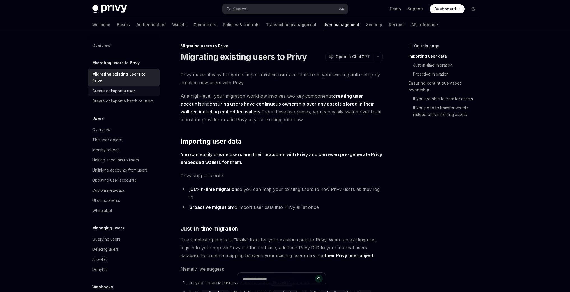
click at [120, 90] on div "Create or import a user" at bounding box center [113, 91] width 43 height 7
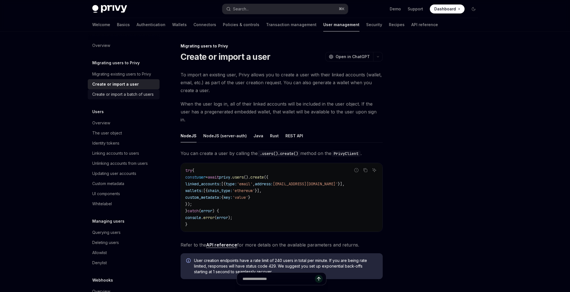
click at [121, 93] on div "Create or import a batch of users" at bounding box center [122, 94] width 61 height 7
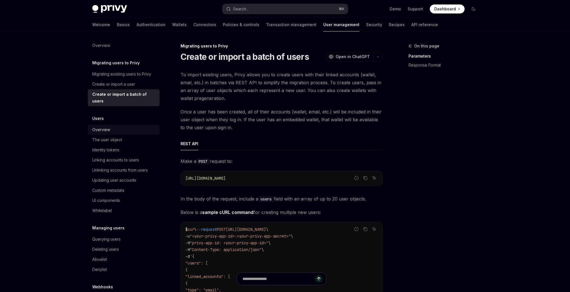
click at [114, 130] on div "Overview" at bounding box center [124, 129] width 64 height 7
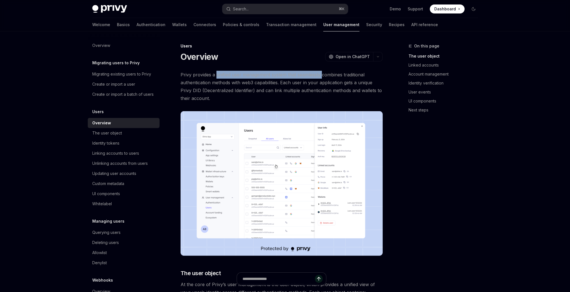
drag, startPoint x: 219, startPoint y: 75, endPoint x: 323, endPoint y: 76, distance: 103.5
click at [323, 76] on span "Privy provides a unified user management system that seamlessly combines tradit…" at bounding box center [282, 86] width 202 height 31
drag, startPoint x: 225, startPoint y: 83, endPoint x: 272, endPoint y: 83, distance: 47.1
click at [270, 83] on span "Privy provides a unified user management system that seamlessly combines tradit…" at bounding box center [282, 86] width 202 height 31
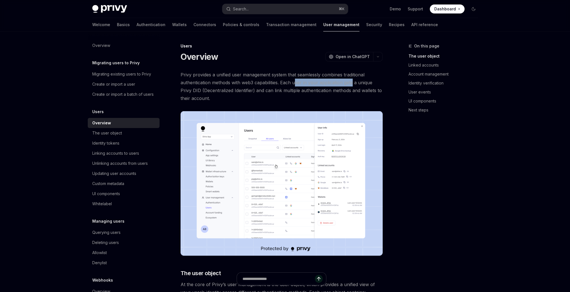
drag, startPoint x: 296, startPoint y: 82, endPoint x: 354, endPoint y: 82, distance: 57.2
click at [354, 82] on span "Privy provides a unified user management system that seamlessly combines tradit…" at bounding box center [282, 86] width 202 height 31
drag, startPoint x: 252, startPoint y: 91, endPoint x: 242, endPoint y: 91, distance: 10.4
click at [252, 91] on span "Privy provides a unified user management system that seamlessly combines tradit…" at bounding box center [282, 86] width 202 height 31
drag, startPoint x: 205, startPoint y: 91, endPoint x: 248, endPoint y: 90, distance: 43.2
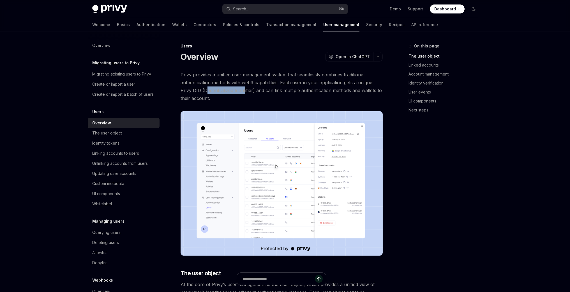
click at [245, 90] on span "Privy provides a unified user management system that seamlessly combines tradit…" at bounding box center [282, 86] width 202 height 31
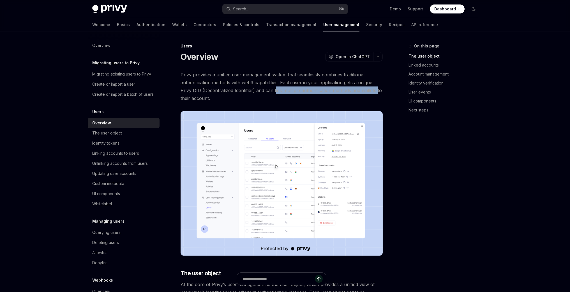
drag, startPoint x: 277, startPoint y: 90, endPoint x: 377, endPoint y: 92, distance: 99.9
click at [377, 92] on span "Privy provides a unified user management system that seamlessly combines tradit…" at bounding box center [282, 86] width 202 height 31
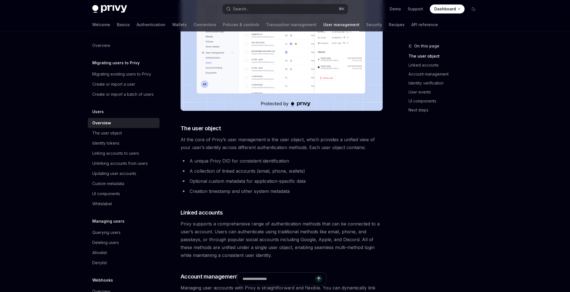
scroll to position [157, 0]
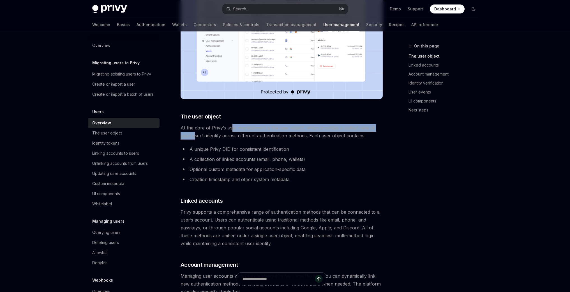
drag, startPoint x: 197, startPoint y: 131, endPoint x: 239, endPoint y: 130, distance: 41.8
click at [235, 130] on span "At the core of Privy’s user management is the user object, which provides a uni…" at bounding box center [282, 132] width 202 height 16
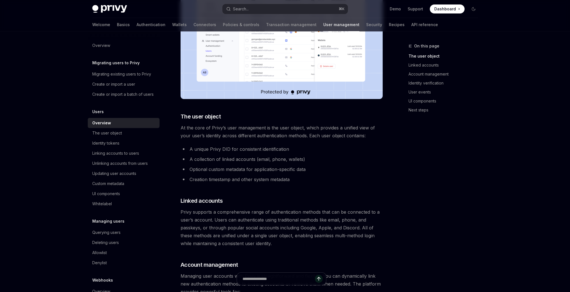
click at [293, 137] on span "At the core of Privy’s user management is the user object, which provides a uni…" at bounding box center [282, 132] width 202 height 16
drag, startPoint x: 224, startPoint y: 137, endPoint x: 284, endPoint y: 136, distance: 60.6
click at [284, 136] on span "At the core of Privy’s user management is the user object, which provides a uni…" at bounding box center [282, 132] width 202 height 16
drag, startPoint x: 209, startPoint y: 146, endPoint x: 250, endPoint y: 148, distance: 41.0
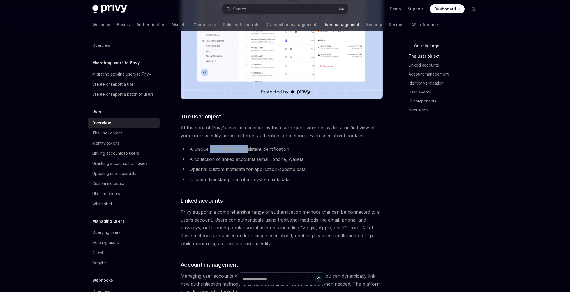
click at [249, 148] on li "A unique Privy DID for consistent identification" at bounding box center [282, 149] width 202 height 8
click at [250, 148] on li "A unique Privy DID for consistent identification" at bounding box center [282, 149] width 202 height 8
drag, startPoint x: 208, startPoint y: 155, endPoint x: 236, endPoint y: 157, distance: 28.6
click at [236, 157] on li "A collection of linked accounts (email, phone, wallets)" at bounding box center [282, 159] width 202 height 8
drag, startPoint x: 189, startPoint y: 168, endPoint x: 289, endPoint y: 170, distance: 99.6
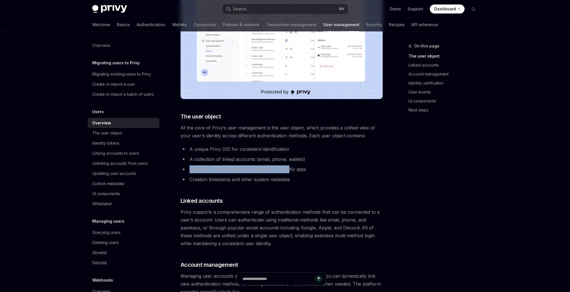
click at [289, 170] on li "Optional custom metadata for application-specific data" at bounding box center [282, 169] width 202 height 8
drag, startPoint x: 217, startPoint y: 180, endPoint x: 271, endPoint y: 182, distance: 54.7
click at [270, 182] on li "Creation timestamp and other system metadata" at bounding box center [282, 179] width 202 height 8
click at [271, 182] on li "Creation timestamp and other system metadata" at bounding box center [282, 179] width 202 height 8
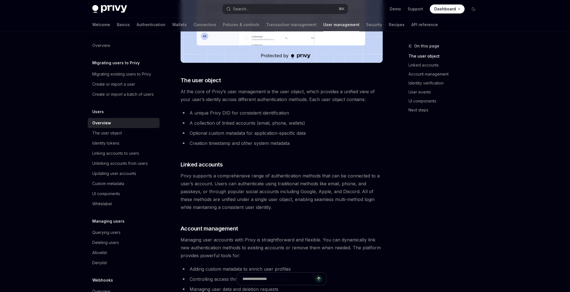
scroll to position [193, 0]
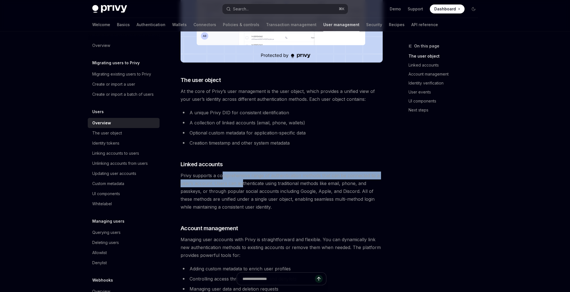
drag, startPoint x: 226, startPoint y: 177, endPoint x: 240, endPoint y: 189, distance: 18.8
click at [241, 188] on span "Privy supports a comprehensive range of authentication methods that can be conn…" at bounding box center [282, 190] width 202 height 39
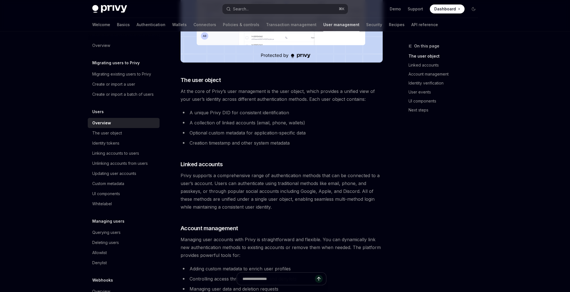
click at [240, 196] on span "Privy supports a comprehensive range of authentication methods that can be conn…" at bounding box center [282, 190] width 202 height 39
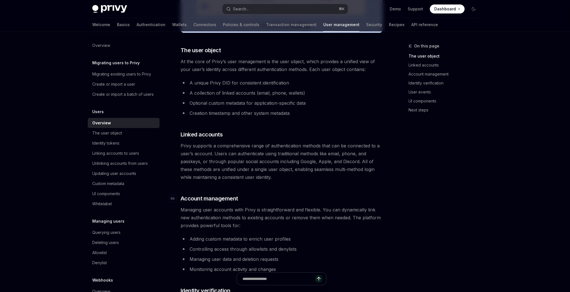
scroll to position [223, 0]
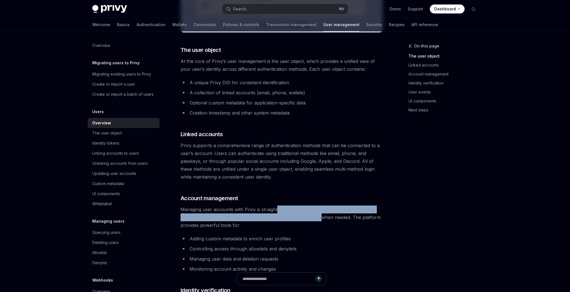
drag, startPoint x: 277, startPoint y: 212, endPoint x: 322, endPoint y: 215, distance: 45.0
click at [322, 215] on span "Managing user accounts with Privy is straightforward and flexible. You can dyna…" at bounding box center [282, 217] width 202 height 24
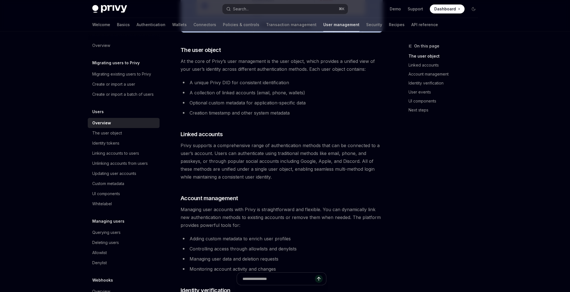
click at [324, 222] on span "Managing user accounts with Privy is straightforward and flexible. You can dyna…" at bounding box center [282, 217] width 202 height 24
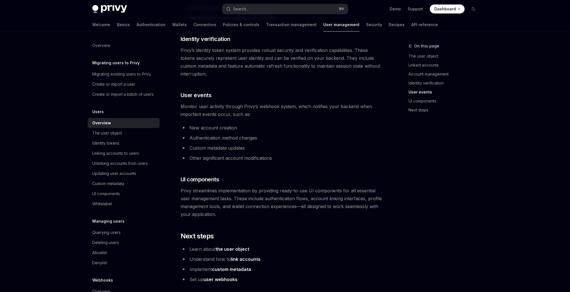
scroll to position [544, 0]
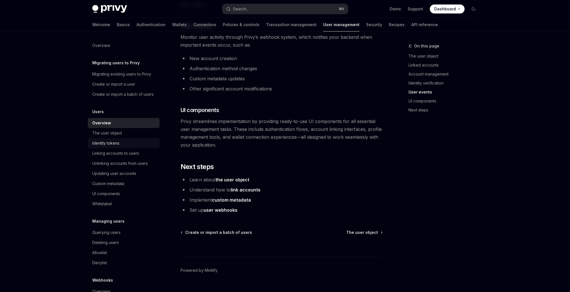
click at [110, 146] on div "Identity tokens" at bounding box center [105, 143] width 27 height 7
type textarea "*"
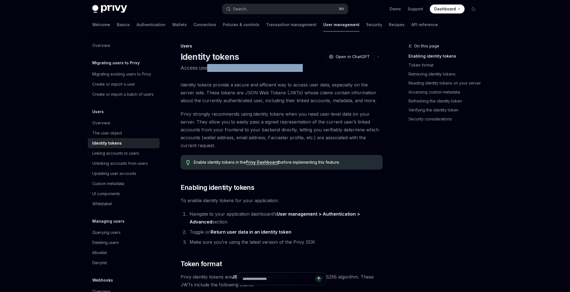
drag, startPoint x: 208, startPoint y: 68, endPoint x: 297, endPoint y: 72, distance: 89.6
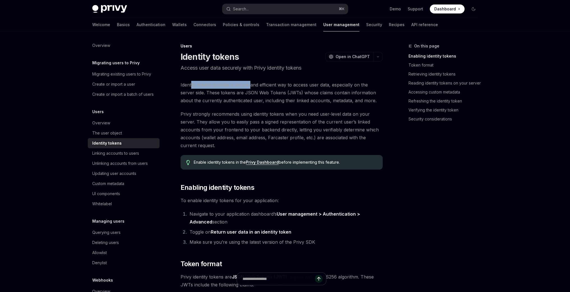
drag, startPoint x: 191, startPoint y: 87, endPoint x: 266, endPoint y: 89, distance: 75.2
click at [257, 88] on span "Identity tokens provide a secure and efficient way to access user data, especia…" at bounding box center [282, 93] width 202 height 24
click at [282, 90] on span "Identity tokens provide a secure and efficient way to access user data, especia…" at bounding box center [282, 93] width 202 height 24
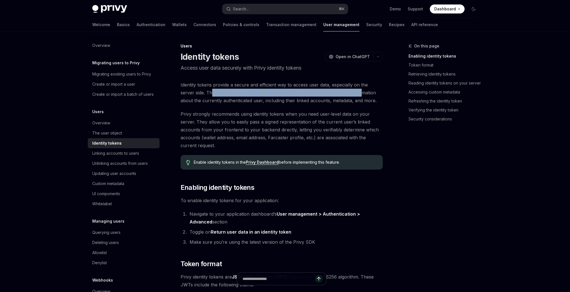
drag, startPoint x: 198, startPoint y: 94, endPoint x: 346, endPoint y: 92, distance: 148.2
click at [346, 92] on span "Identity tokens provide a secure and efficient way to access user data, especia…" at bounding box center [282, 93] width 202 height 24
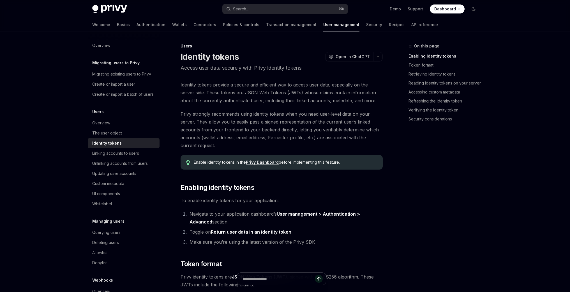
click at [310, 98] on span "Identity tokens provide a secure and efficient way to access user data, especia…" at bounding box center [282, 93] width 202 height 24
drag, startPoint x: 235, startPoint y: 103, endPoint x: 318, endPoint y: 104, distance: 83.9
click at [313, 104] on span "Identity tokens provide a secure and efficient way to access user data, especia…" at bounding box center [282, 93] width 202 height 24
click at [318, 104] on span "Identity tokens provide a secure and efficient way to access user data, especia…" at bounding box center [282, 93] width 202 height 24
drag, startPoint x: 204, startPoint y: 115, endPoint x: 239, endPoint y: 115, distance: 34.5
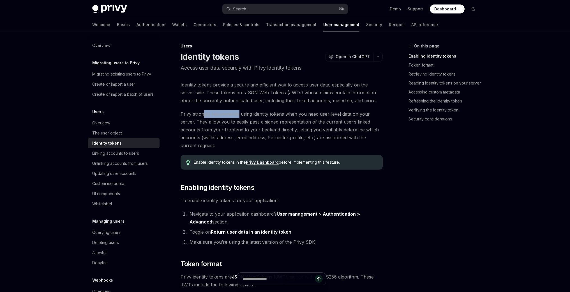
click at [239, 115] on span "Privy strongly recommends using identity tokens when you need user-level data o…" at bounding box center [282, 129] width 202 height 39
click at [215, 123] on span "Privy strongly recommends using identity tokens when you need user-level data o…" at bounding box center [282, 129] width 202 height 39
drag, startPoint x: 207, startPoint y: 129, endPoint x: 227, endPoint y: 128, distance: 19.7
click at [227, 128] on span "Privy strongly recommends using identity tokens when you need user-level data o…" at bounding box center [282, 129] width 202 height 39
click at [239, 128] on span "Privy strongly recommends using identity tokens when you need user-level data o…" at bounding box center [282, 129] width 202 height 39
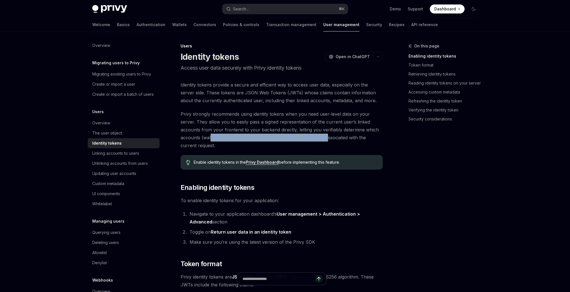
drag, startPoint x: 210, startPoint y: 139, endPoint x: 329, endPoint y: 137, distance: 119.3
click at [329, 137] on span "Privy strongly recommends using identity tokens when you need user-level data o…" at bounding box center [282, 129] width 202 height 39
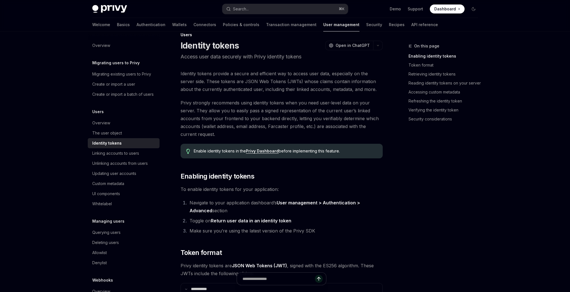
scroll to position [18, 0]
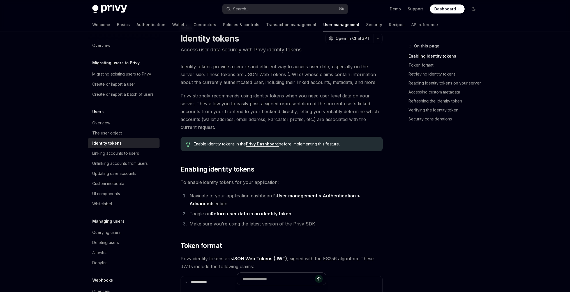
click at [269, 145] on link "Privy Dashboard" at bounding box center [262, 143] width 33 height 5
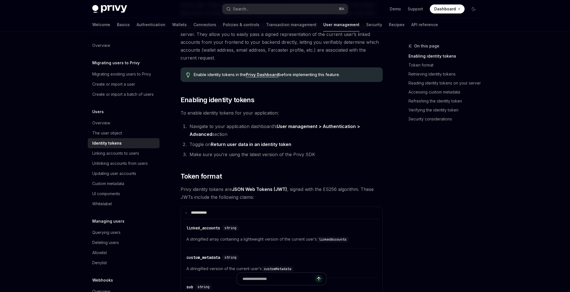
scroll to position [91, 0]
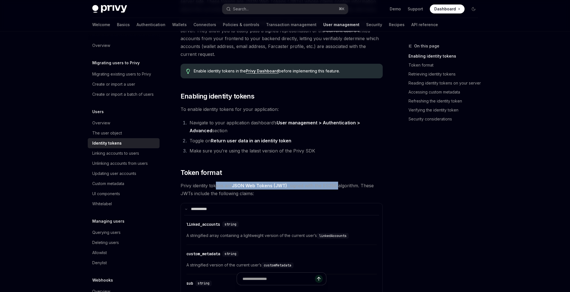
drag, startPoint x: 215, startPoint y: 187, endPoint x: 343, endPoint y: 186, distance: 128.5
click at [341, 186] on span "Privy identity tokens are JSON Web Tokens (JWT) , signed with the ES256 algorit…" at bounding box center [282, 190] width 202 height 16
click at [345, 186] on span "Privy identity tokens are JSON Web Tokens (JWT) , signed with the ES256 algorit…" at bounding box center [282, 190] width 202 height 16
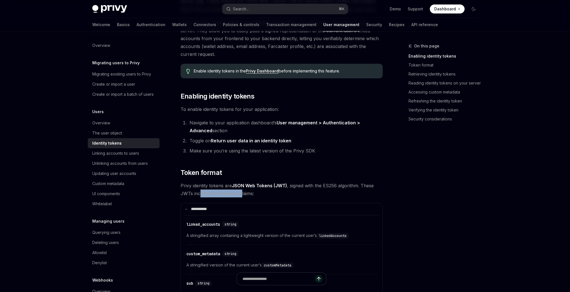
drag, startPoint x: 200, startPoint y: 193, endPoint x: 242, endPoint y: 194, distance: 42.1
click at [241, 194] on span "Privy identity tokens are JSON Web Tokens (JWT) , signed with the ES256 algorit…" at bounding box center [282, 190] width 202 height 16
click at [242, 194] on span "Privy identity tokens are JSON Web Tokens (JWT) , signed with the ES256 algorit…" at bounding box center [282, 190] width 202 height 16
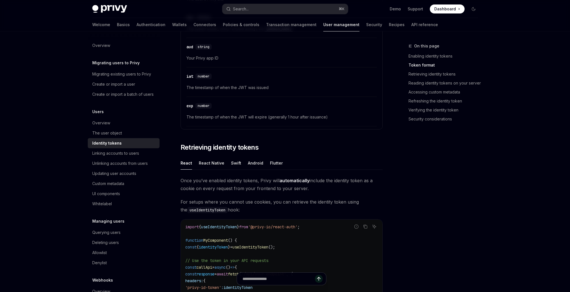
scroll to position [387, 0]
drag, startPoint x: 192, startPoint y: 200, endPoint x: 266, endPoint y: 200, distance: 73.5
click at [246, 198] on span "For setups where you cannot use cookies, you can retrieve the identity token us…" at bounding box center [282, 206] width 202 height 16
click at [267, 200] on span "For setups where you cannot use cookies, you can retrieve the identity token us…" at bounding box center [282, 206] width 202 height 16
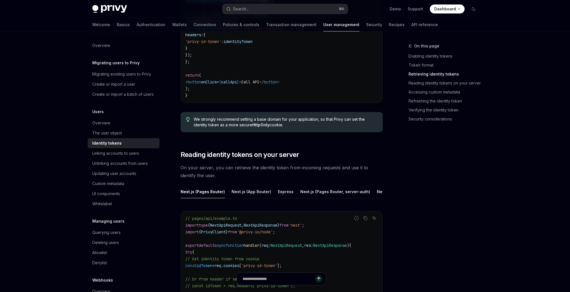
scroll to position [632, 0]
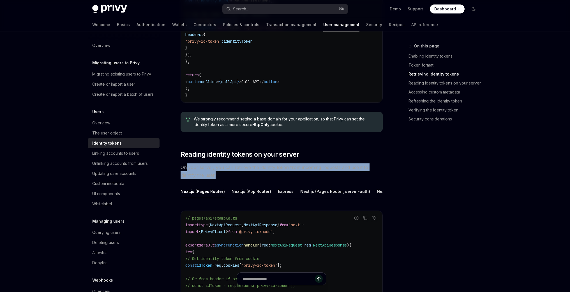
drag, startPoint x: 201, startPoint y: 170, endPoint x: 267, endPoint y: 171, distance: 66.0
click at [266, 171] on span "On your server, you can retrieve the identity token from incoming requests and …" at bounding box center [282, 171] width 202 height 16
click at [267, 171] on span "On your server, you can retrieve the identity token from incoming requests and …" at bounding box center [282, 171] width 202 height 16
drag, startPoint x: 277, startPoint y: 169, endPoint x: 372, endPoint y: 168, distance: 94.8
click at [372, 168] on span "On your server, you can retrieve the identity token from incoming requests and …" at bounding box center [282, 171] width 202 height 16
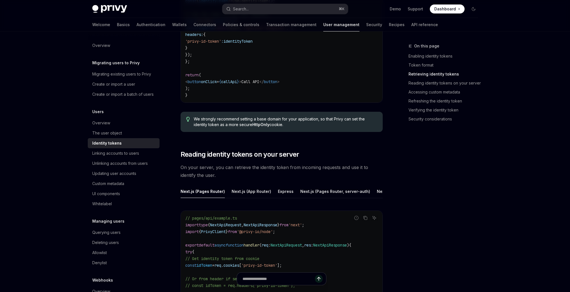
click at [320, 167] on span "On your server, you can retrieve the identity token from incoming requests and …" at bounding box center [282, 171] width 202 height 16
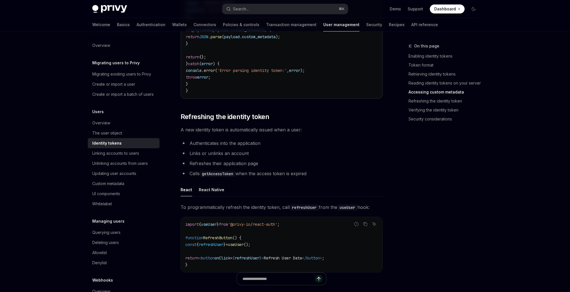
scroll to position [1276, 0]
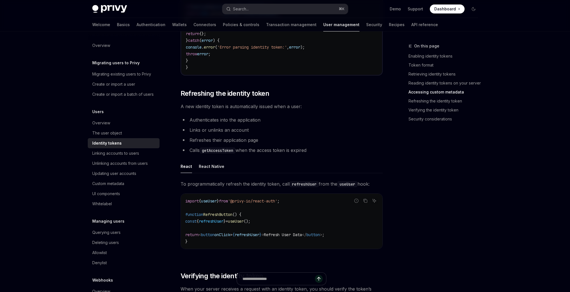
drag, startPoint x: 207, startPoint y: 138, endPoint x: 225, endPoint y: 138, distance: 18.0
click at [225, 134] on li "Links or unlinks an account" at bounding box center [282, 130] width 202 height 8
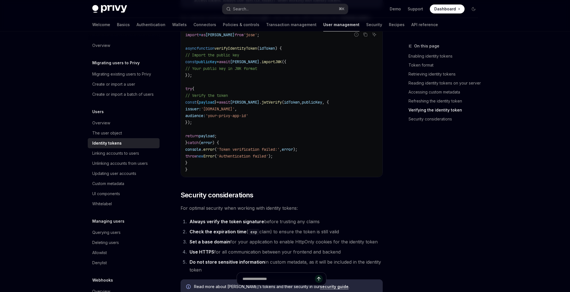
scroll to position [1749, 0]
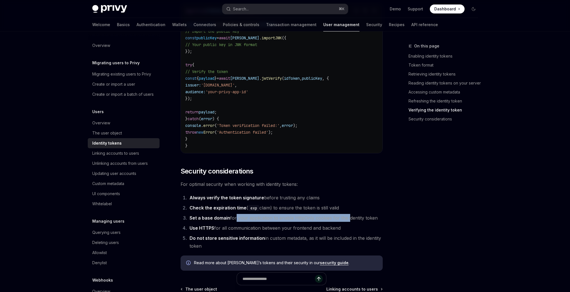
drag, startPoint x: 239, startPoint y: 229, endPoint x: 347, endPoint y: 231, distance: 108.0
click at [347, 222] on li "Set a base domain for your application to enable HttpOnly cookies for the ident…" at bounding box center [285, 218] width 195 height 8
click at [217, 221] on strong "Set a base domain" at bounding box center [210, 218] width 41 height 6
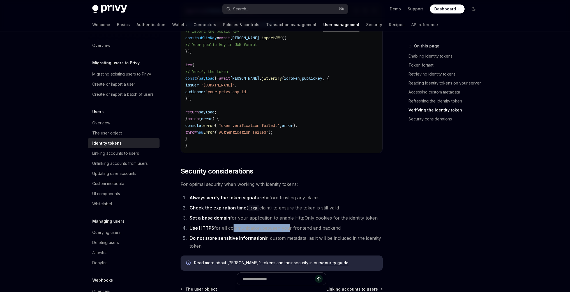
drag, startPoint x: 232, startPoint y: 239, endPoint x: 291, endPoint y: 237, distance: 58.7
click at [287, 232] on li "Use HTTPS for all communication between your frontend and backend" at bounding box center [285, 228] width 195 height 8
click at [291, 232] on li "Use HTTPS for all communication between your frontend and backend" at bounding box center [285, 228] width 195 height 8
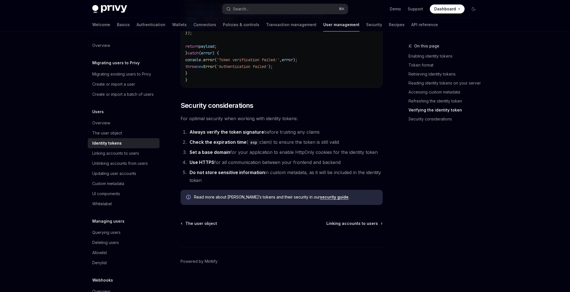
scroll to position [1829, 0]
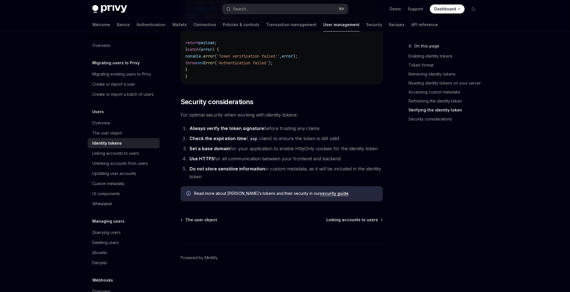
click at [320, 194] on link "security guide" at bounding box center [334, 193] width 29 height 5
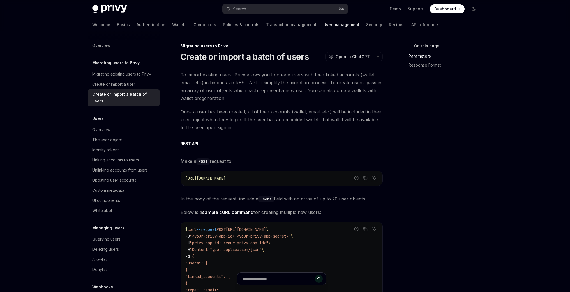
click at [431, 143] on div "On this page Parameters Response Format" at bounding box center [440, 167] width 85 height 249
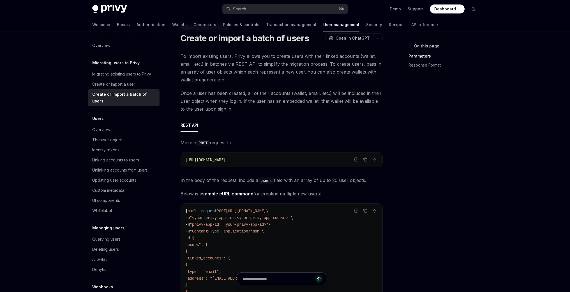
scroll to position [29, 0]
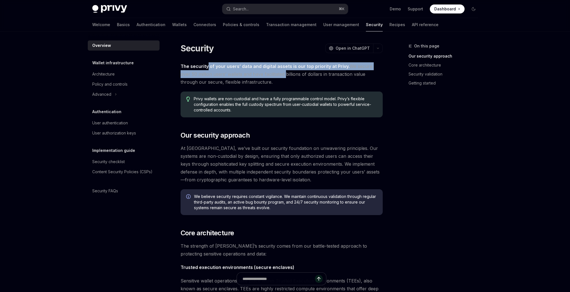
drag, startPoint x: 211, startPoint y: 66, endPoint x: 274, endPoint y: 76, distance: 63.9
click at [274, 76] on span "The security of your users’ data and digital assets is our top priority at Priv…" at bounding box center [282, 74] width 202 height 24
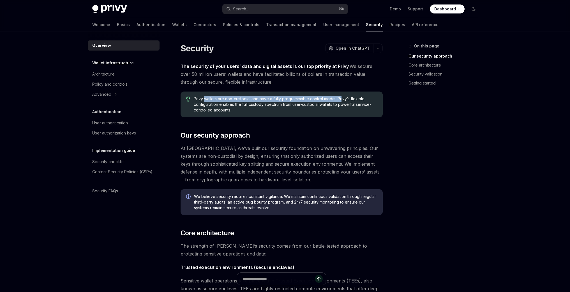
drag, startPoint x: 205, startPoint y: 97, endPoint x: 342, endPoint y: 100, distance: 136.4
click at [342, 100] on span "Privy wallets are non-custodial and have a fully programmable control model. Pr…" at bounding box center [285, 104] width 183 height 17
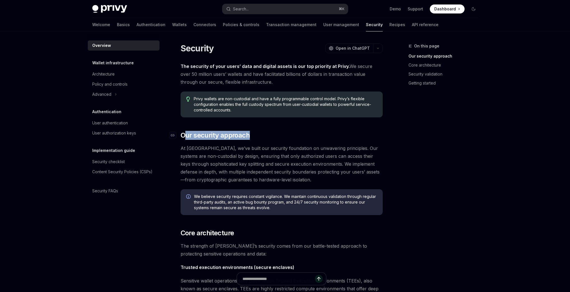
drag, startPoint x: 193, startPoint y: 133, endPoint x: 251, endPoint y: 135, distance: 58.1
click at [251, 135] on h2 "​ Our security approach" at bounding box center [282, 135] width 202 height 9
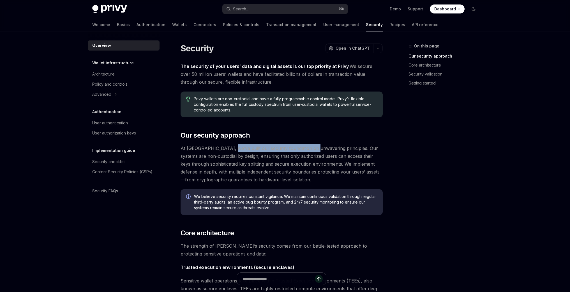
drag, startPoint x: 224, startPoint y: 151, endPoint x: 323, endPoint y: 156, distance: 99.2
click at [311, 152] on span "At [GEOGRAPHIC_DATA], we’ve built our security foundation on unwavering princip…" at bounding box center [282, 163] width 202 height 39
click at [324, 156] on span "At Privy, we’ve built our security foundation on unwavering principles. Our sys…" at bounding box center [282, 163] width 202 height 39
click at [260, 181] on span "At Privy, we’ve built our security foundation on unwavering principles. Our sys…" at bounding box center [282, 163] width 202 height 39
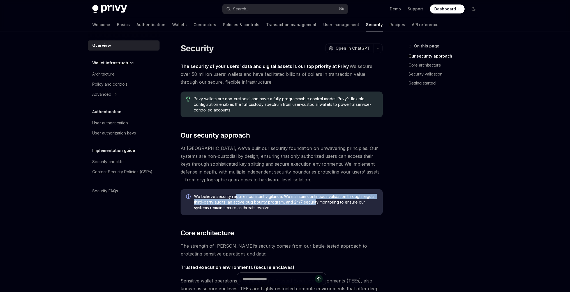
drag, startPoint x: 234, startPoint y: 196, endPoint x: 319, endPoint y: 200, distance: 84.8
click at [318, 200] on span "We believe security requires constant vigilance. We maintain continuous validat…" at bounding box center [285, 202] width 183 height 17
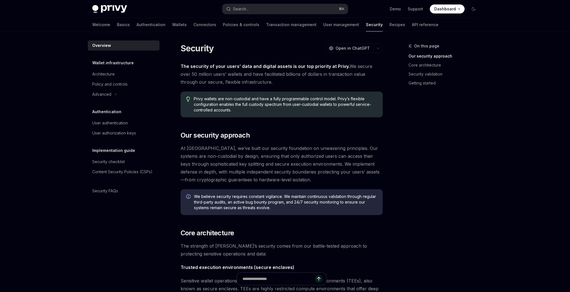
click at [319, 200] on span "We believe security requires constant vigilance. We maintain continuous validat…" at bounding box center [285, 202] width 183 height 17
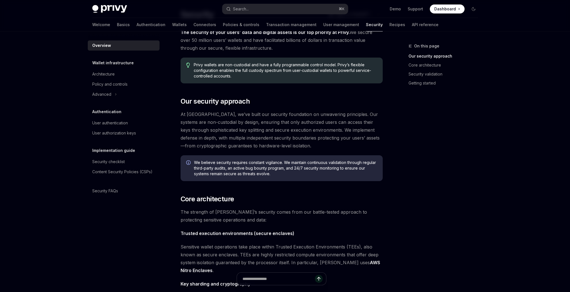
scroll to position [36, 0]
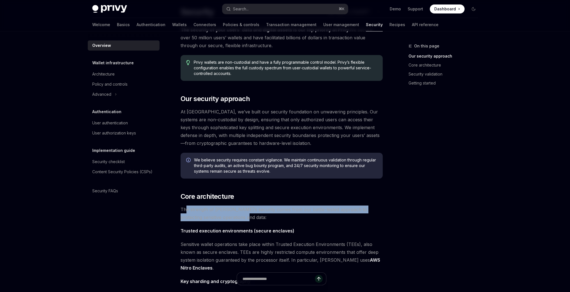
drag, startPoint x: 186, startPoint y: 209, endPoint x: 296, endPoint y: 216, distance: 109.6
click at [291, 215] on span "The strength of Privy’s security comes from our battle-tested approach to prote…" at bounding box center [282, 213] width 202 height 16
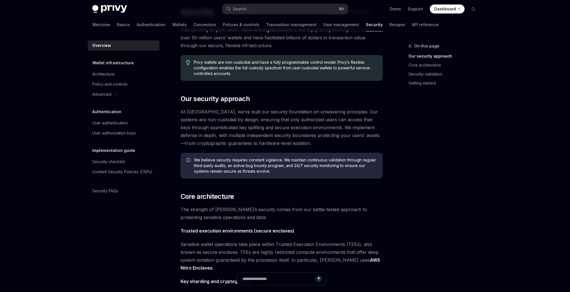
click at [296, 216] on span "The strength of Privy’s security comes from our battle-tested approach to prote…" at bounding box center [282, 213] width 202 height 16
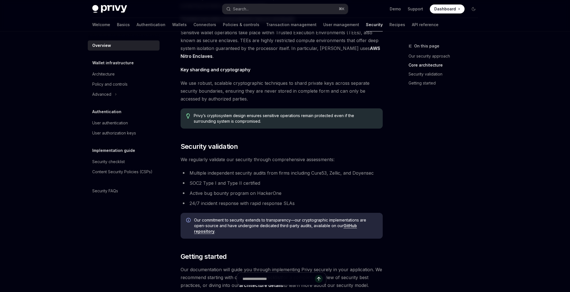
scroll to position [242, 0]
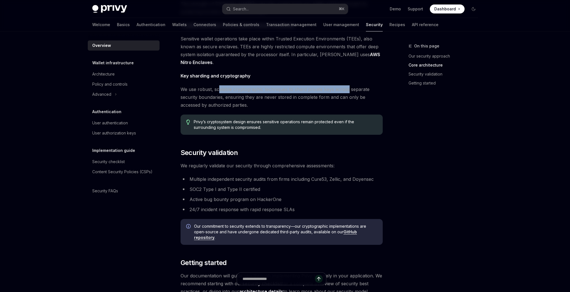
drag, startPoint x: 220, startPoint y: 88, endPoint x: 347, endPoint y: 90, distance: 126.9
click at [347, 90] on span "We use robust, scalable cryptographic techniques to shard private keys across s…" at bounding box center [282, 97] width 202 height 24
click at [347, 97] on span "We use robust, scalable cryptographic techniques to shard private keys across s…" at bounding box center [282, 97] width 202 height 24
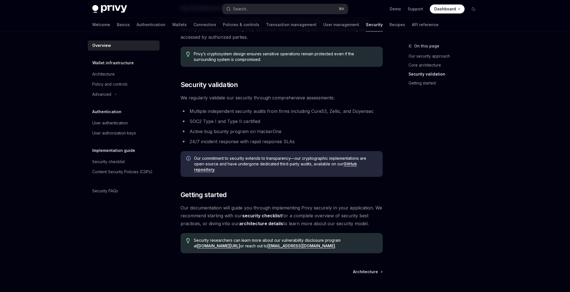
scroll to position [362, 0]
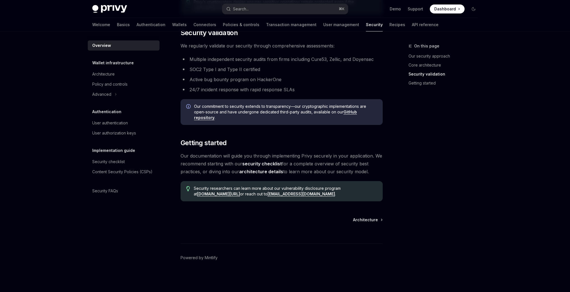
click at [266, 163] on link "security checklist" at bounding box center [262, 164] width 40 height 6
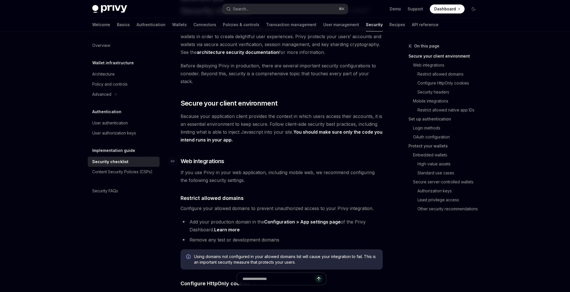
scroll to position [46, 0]
drag, startPoint x: 230, startPoint y: 200, endPoint x: 314, endPoint y: 201, distance: 84.2
click at [311, 204] on span "Configure your allowed domains to prevent unauthorized access to your Privy int…" at bounding box center [282, 208] width 202 height 8
click at [314, 204] on span "Configure your allowed domains to prevent unauthorized access to your Privy int…" at bounding box center [282, 208] width 202 height 8
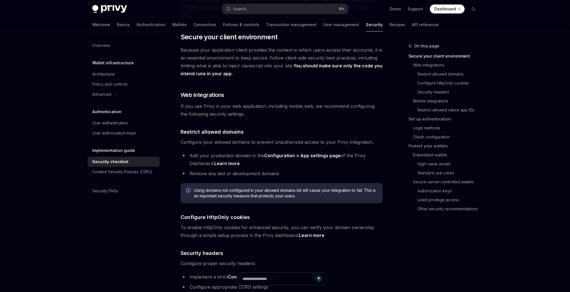
scroll to position [185, 0]
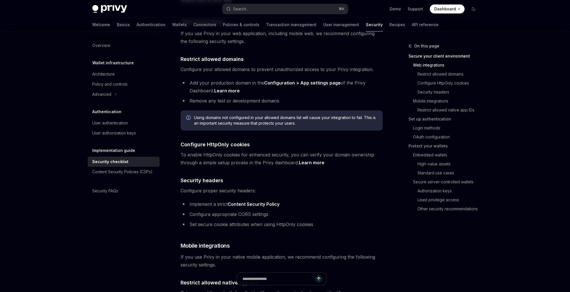
click at [313, 160] on link "Learn more" at bounding box center [312, 163] width 26 height 6
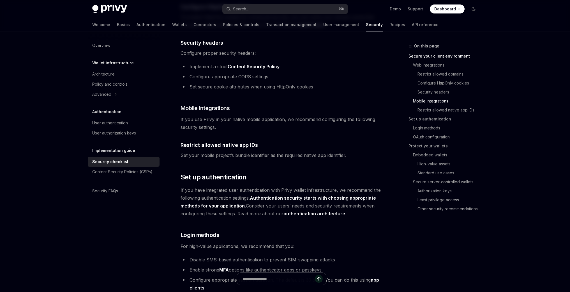
scroll to position [314, 0]
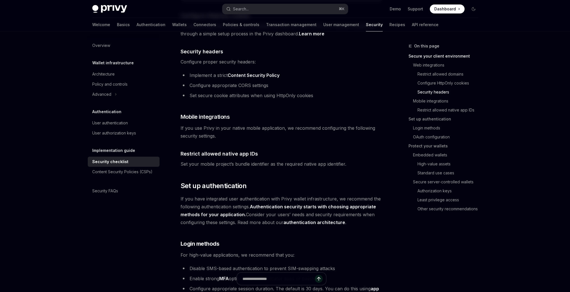
click at [298, 219] on link "authentication architecture" at bounding box center [315, 222] width 62 height 6
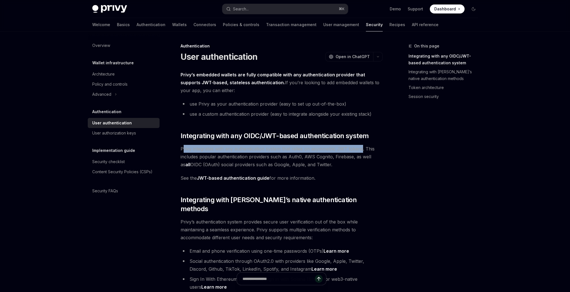
drag, startPoint x: 183, startPoint y: 147, endPoint x: 361, endPoint y: 150, distance: 178.8
click at [361, 150] on span "Privy integrates with any authentication system that relies on asymmetric JWT t…" at bounding box center [282, 157] width 202 height 24
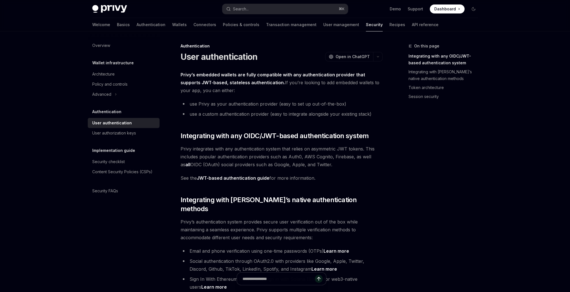
click at [249, 158] on span "Privy integrates with any authentication system that relies on asymmetric JWT t…" at bounding box center [282, 157] width 202 height 24
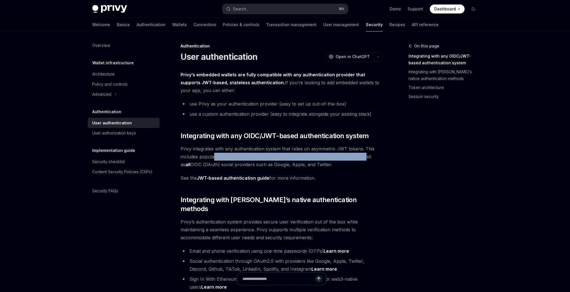
drag, startPoint x: 226, startPoint y: 157, endPoint x: 365, endPoint y: 158, distance: 138.9
click at [365, 158] on span "Privy integrates with any authentication system that relies on asymmetric JWT t…" at bounding box center [282, 157] width 202 height 24
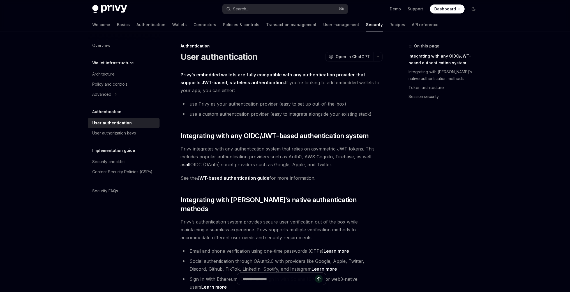
click at [246, 166] on span "Privy integrates with any authentication system that relies on asymmetric JWT t…" at bounding box center [282, 157] width 202 height 24
drag, startPoint x: 225, startPoint y: 166, endPoint x: 253, endPoint y: 165, distance: 28.6
click at [253, 165] on span "Privy integrates with any authentication system that relies on asymmetric JWT t…" at bounding box center [282, 157] width 202 height 24
click at [258, 178] on link "JWT-based authentication guide" at bounding box center [233, 178] width 73 height 6
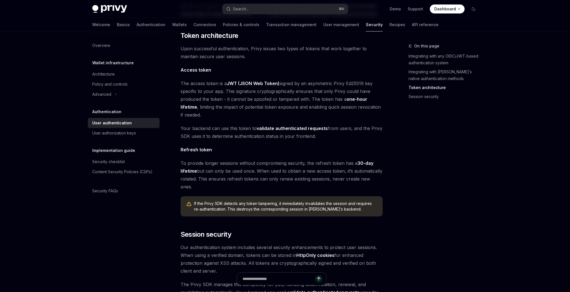
scroll to position [305, 0]
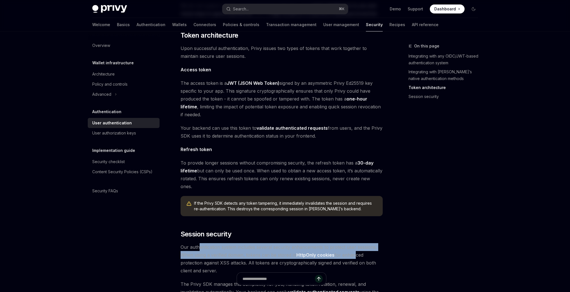
drag, startPoint x: 200, startPoint y: 229, endPoint x: 358, endPoint y: 235, distance: 157.5
click at [357, 243] on span "Our authentication system includes several security enhancements to protect use…" at bounding box center [282, 258] width 202 height 31
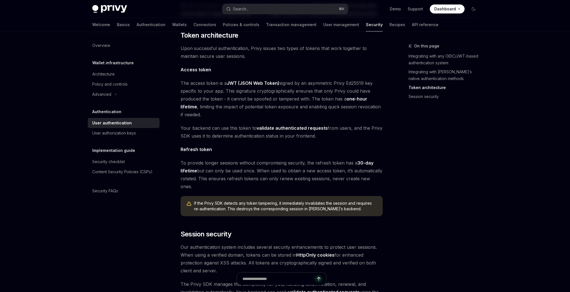
click at [357, 245] on span "Our authentication system includes several security enhancements to protect use…" at bounding box center [282, 258] width 202 height 31
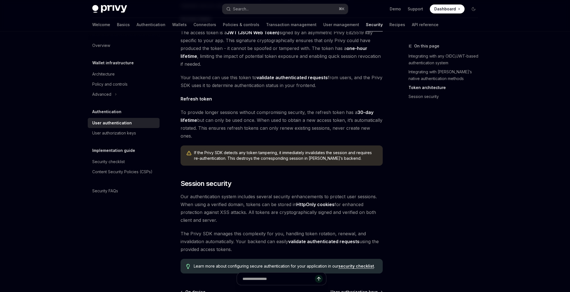
scroll to position [356, 0]
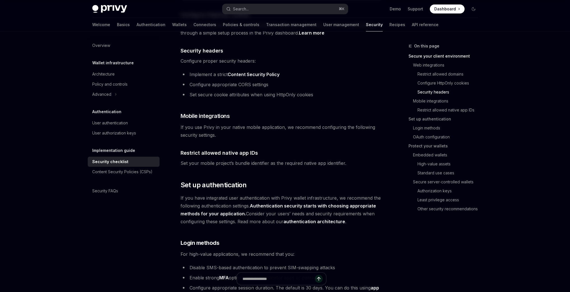
scroll to position [314, 0]
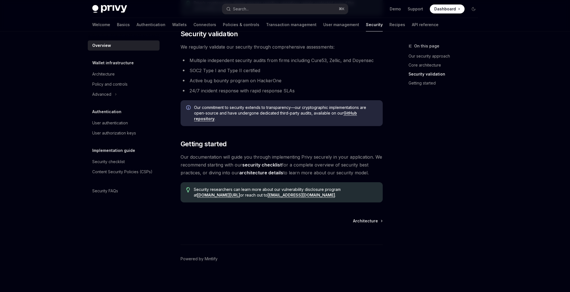
scroll to position [362, 0]
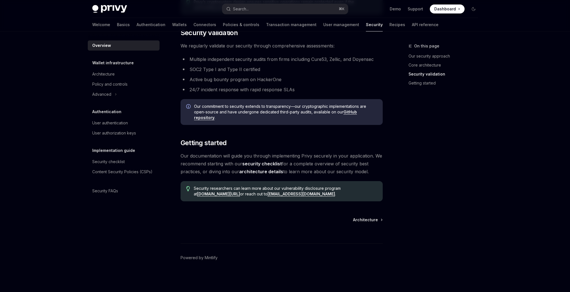
click at [260, 171] on link "architecture details" at bounding box center [261, 172] width 44 height 6
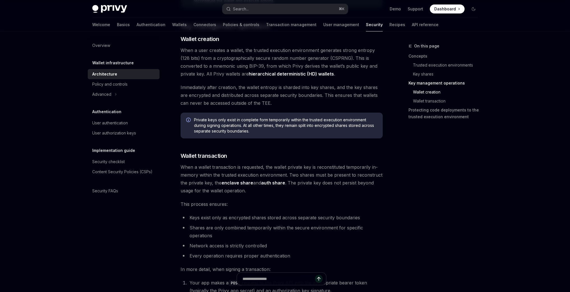
scroll to position [697, 0]
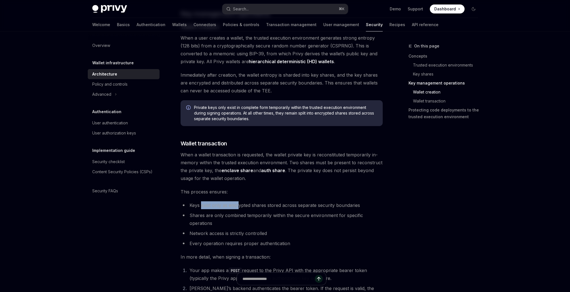
drag, startPoint x: 202, startPoint y: 206, endPoint x: 244, endPoint y: 207, distance: 41.5
click at [240, 207] on li "Keys exist only as encrypted shares stored across separate security boundaries" at bounding box center [282, 205] width 202 height 8
drag, startPoint x: 246, startPoint y: 207, endPoint x: 252, endPoint y: 207, distance: 6.5
click at [246, 207] on li "Keys exist only as encrypted shares stored across separate security boundaries" at bounding box center [282, 205] width 202 height 8
click at [404, 214] on div "On this page Concepts Trusted execution environments Key shares Key management …" at bounding box center [440, 167] width 85 height 249
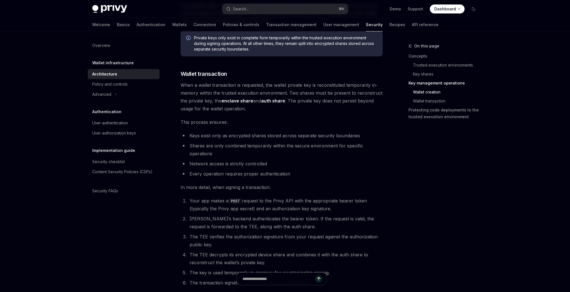
scroll to position [766, 0]
drag, startPoint x: 274, startPoint y: 210, endPoint x: 307, endPoint y: 208, distance: 33.7
click at [308, 208] on li "Your app makes a POST request to the Privy API with the appropriate bearer toke…" at bounding box center [285, 205] width 195 height 16
click at [286, 208] on li "Your app makes a POST request to the Privy API with the appropriate bearer toke…" at bounding box center [285, 205] width 195 height 16
drag, startPoint x: 281, startPoint y: 209, endPoint x: 308, endPoint y: 209, distance: 26.4
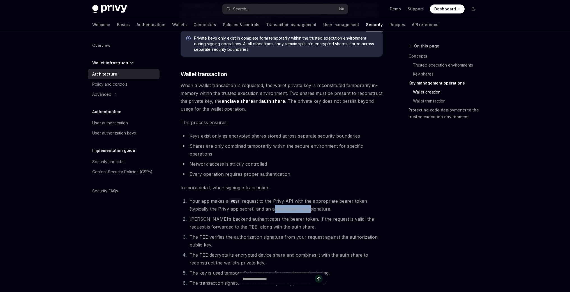
click at [308, 209] on li "Your app makes a POST request to the Privy API with the appropriate bearer toke…" at bounding box center [285, 205] width 195 height 16
copy li "authorization key"
click at [105, 135] on div "User authorization keys" at bounding box center [114, 133] width 44 height 7
type textarea "*"
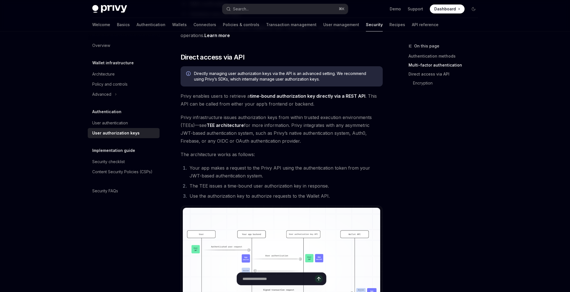
scroll to position [219, 0]
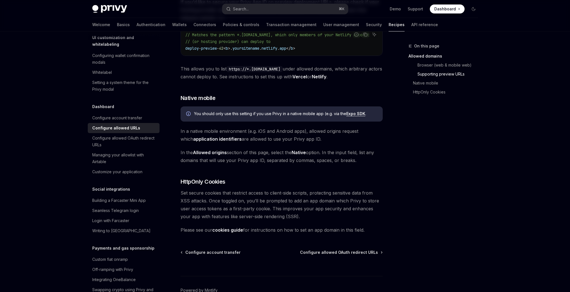
scroll to position [538, 0]
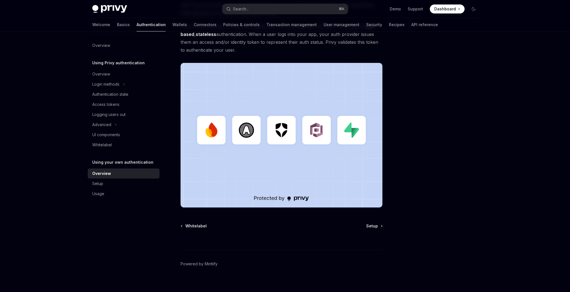
scroll to position [60, 0]
